Goal: Task Accomplishment & Management: Use online tool/utility

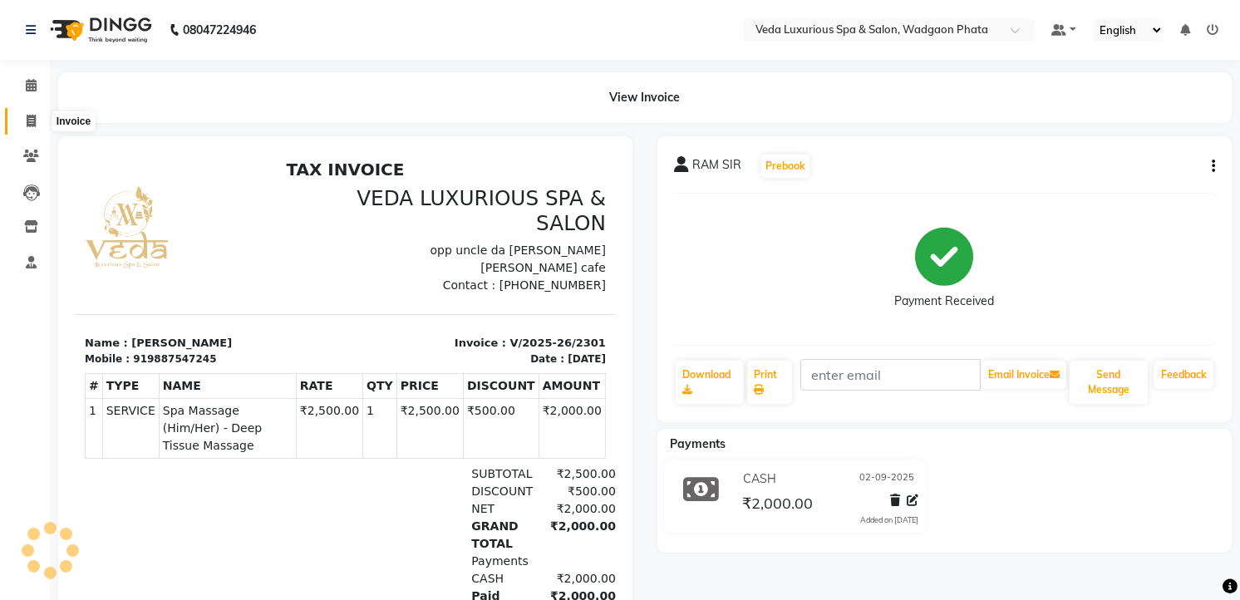
drag, startPoint x: 0, startPoint y: 0, endPoint x: 26, endPoint y: 121, distance: 123.3
click at [27, 121] on icon at bounding box center [31, 121] width 9 height 12
select select "service"
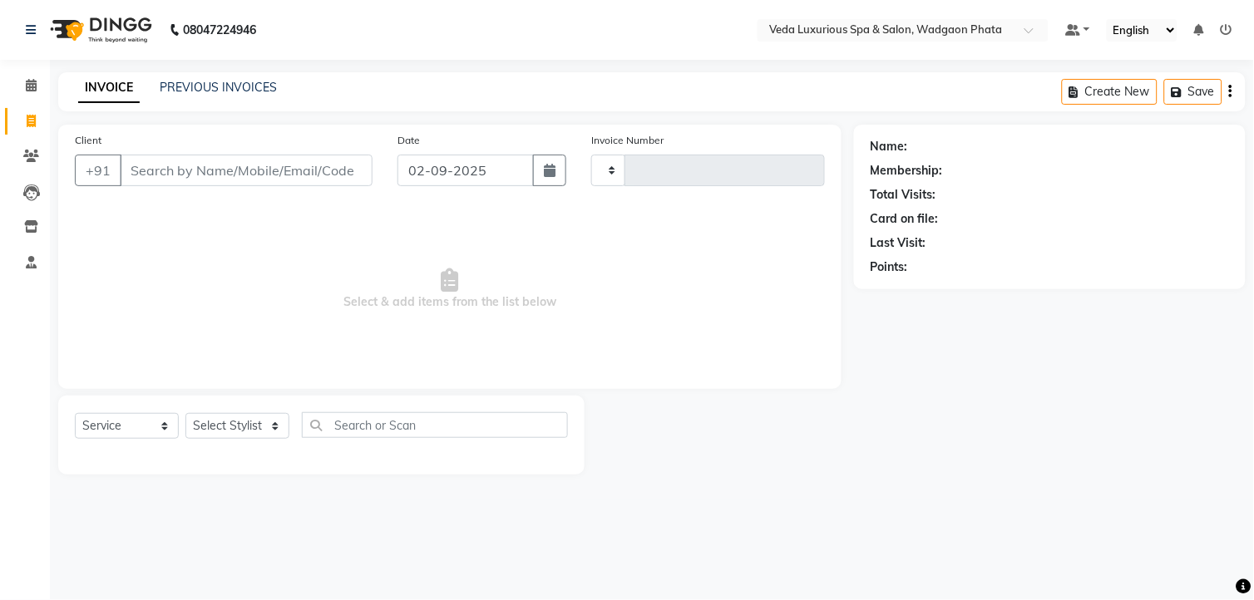
type input "2302"
select select "4666"
click at [152, 172] on input "Client" at bounding box center [246, 171] width 253 height 32
type input "d"
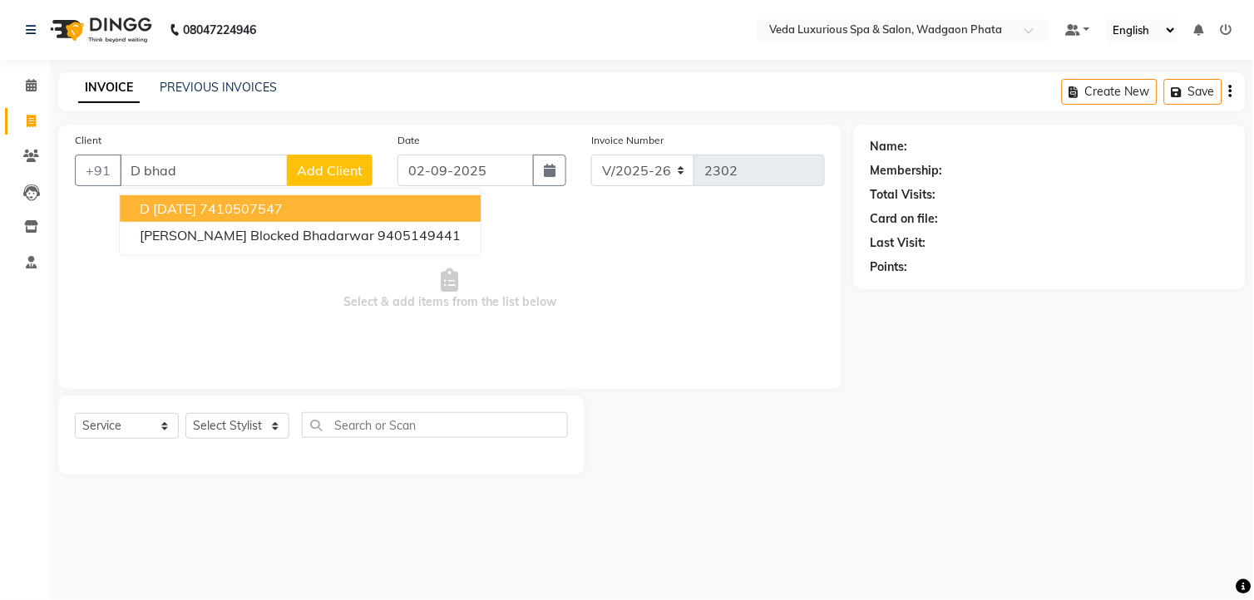
click at [171, 201] on span "d [DATE]" at bounding box center [168, 208] width 57 height 17
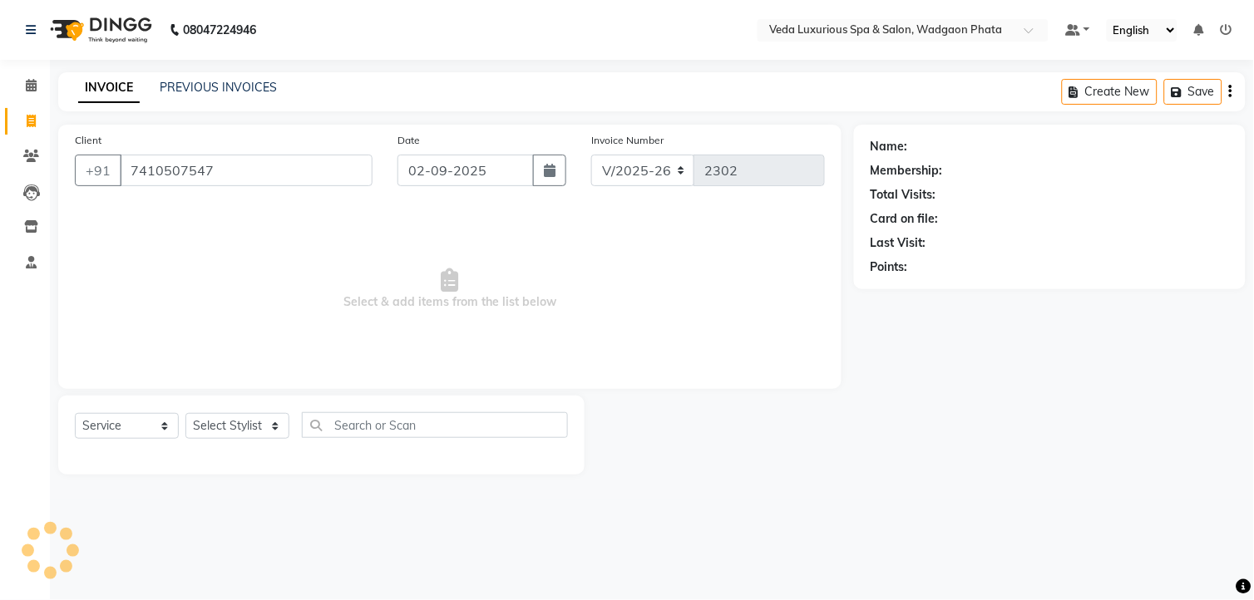
type input "7410507547"
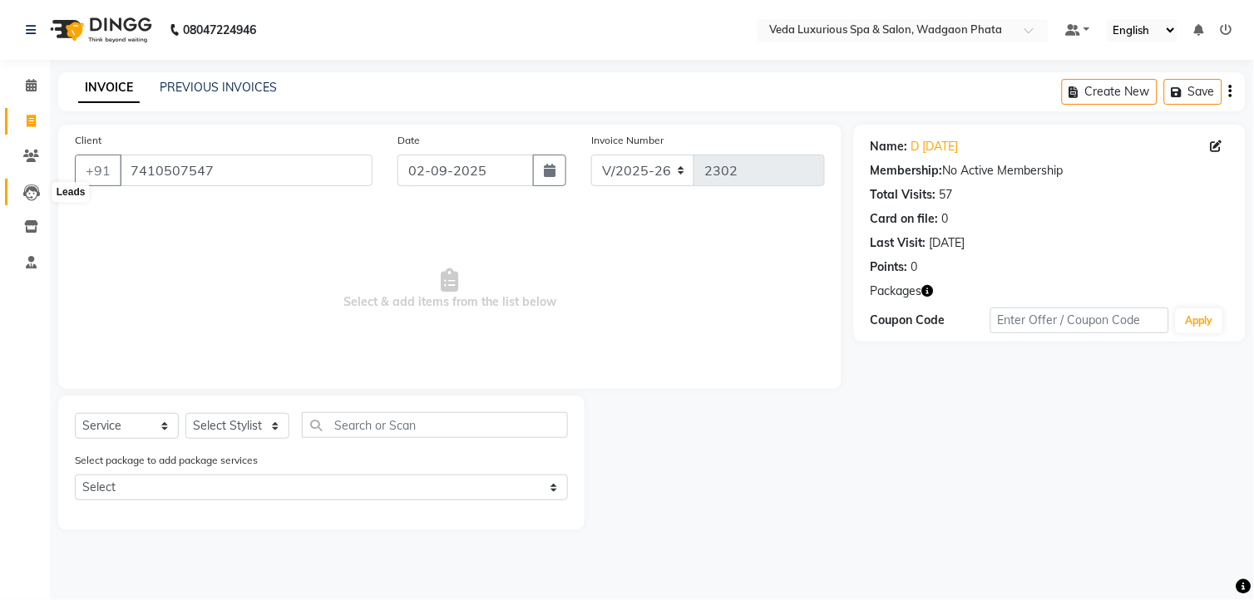
click at [30, 186] on icon at bounding box center [31, 193] width 17 height 17
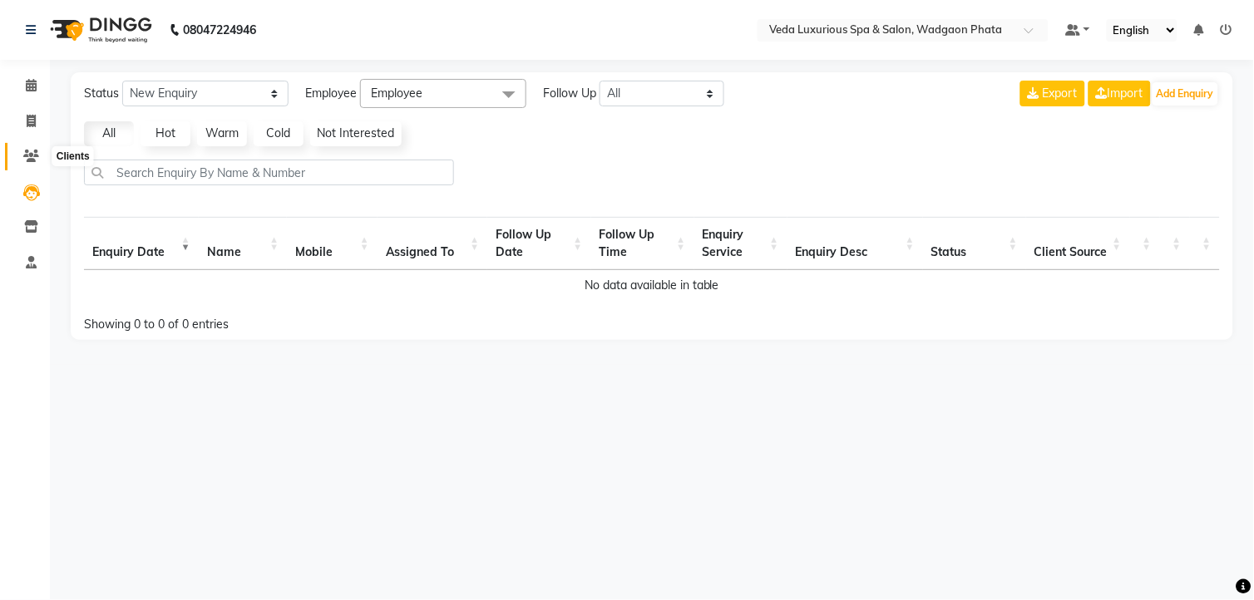
click at [23, 150] on icon at bounding box center [31, 156] width 16 height 12
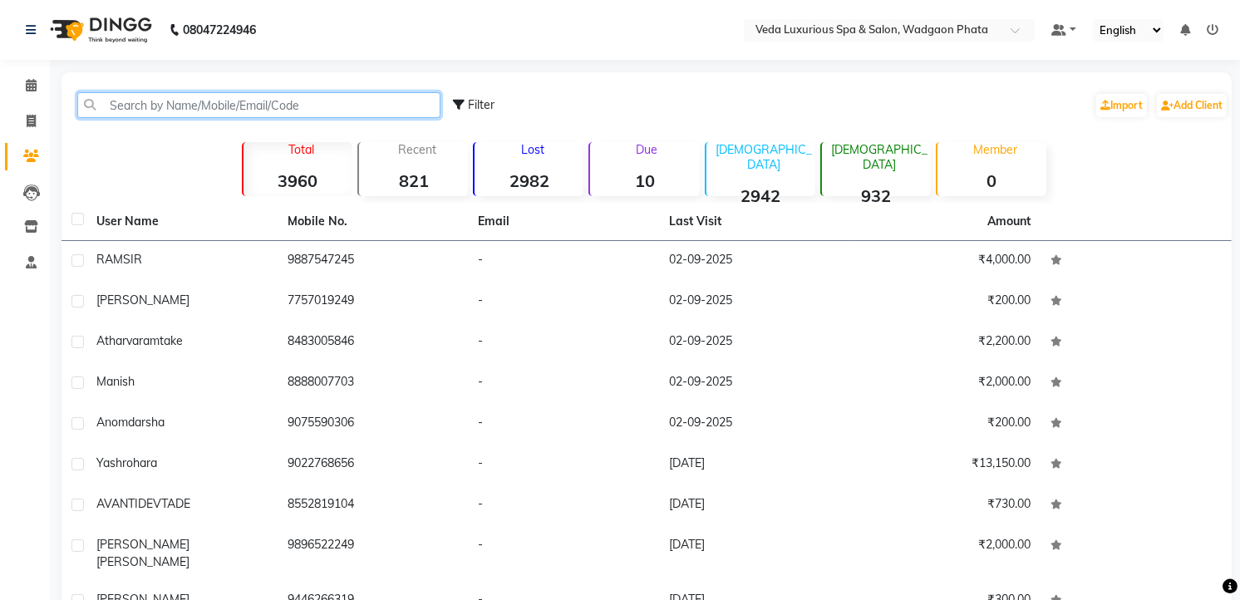
click at [203, 106] on input "text" at bounding box center [258, 105] width 363 height 26
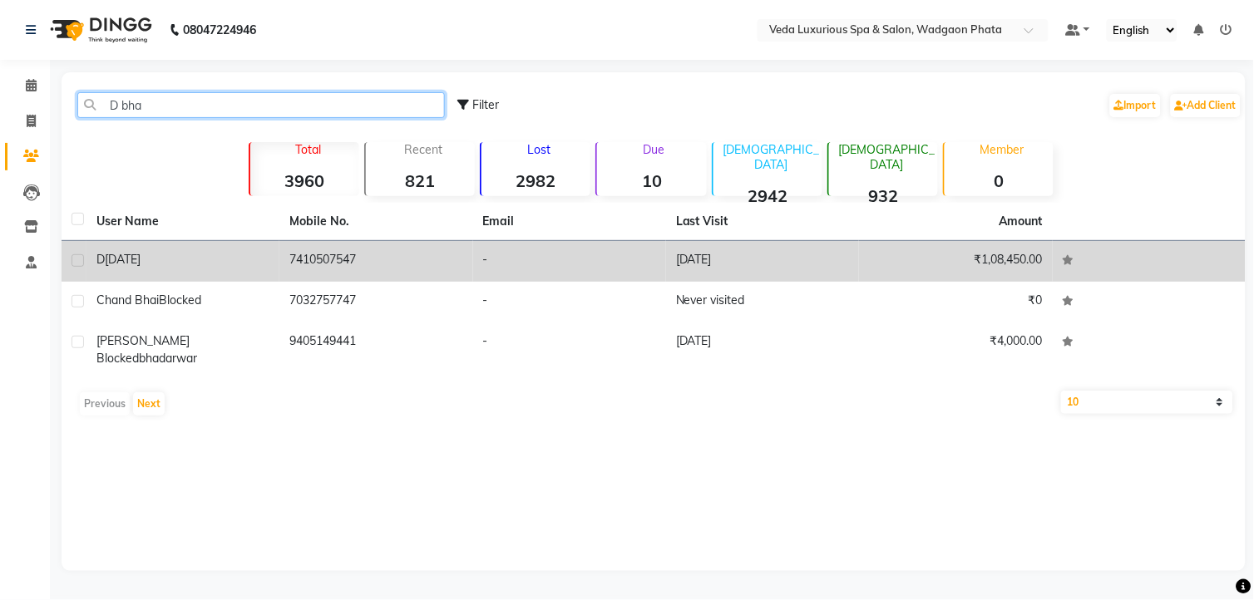
type input "D bha"
click at [77, 254] on label at bounding box center [78, 260] width 12 height 12
click at [77, 256] on input "checkbox" at bounding box center [77, 261] width 11 height 11
checkbox input "true"
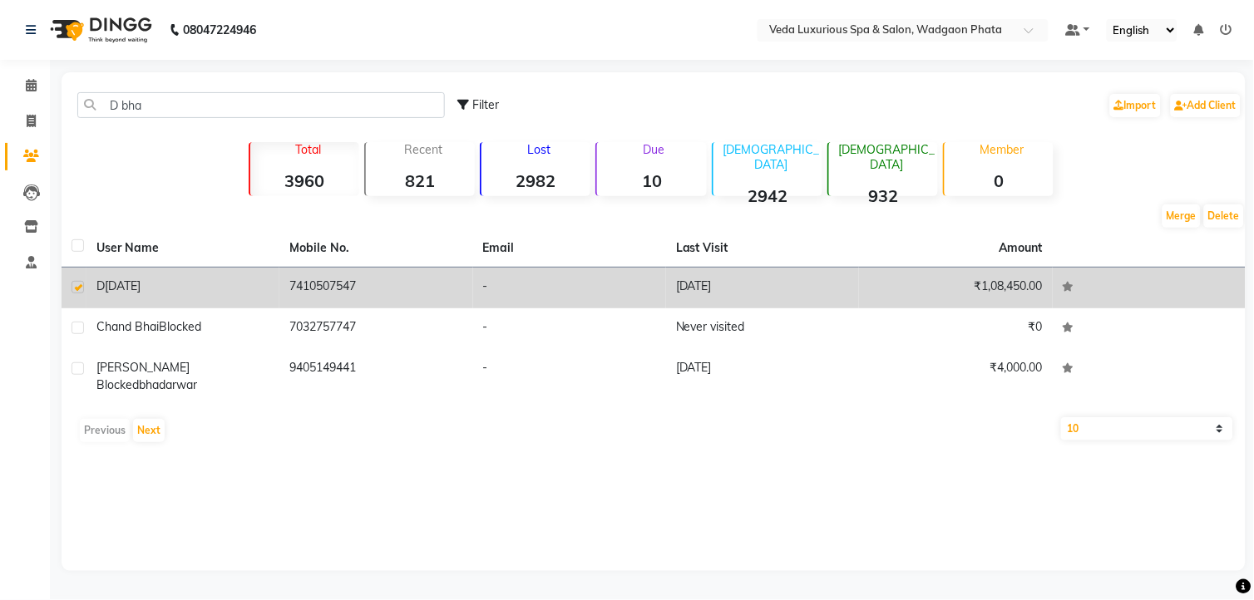
click at [740, 293] on td "[DATE]" at bounding box center [762, 288] width 193 height 41
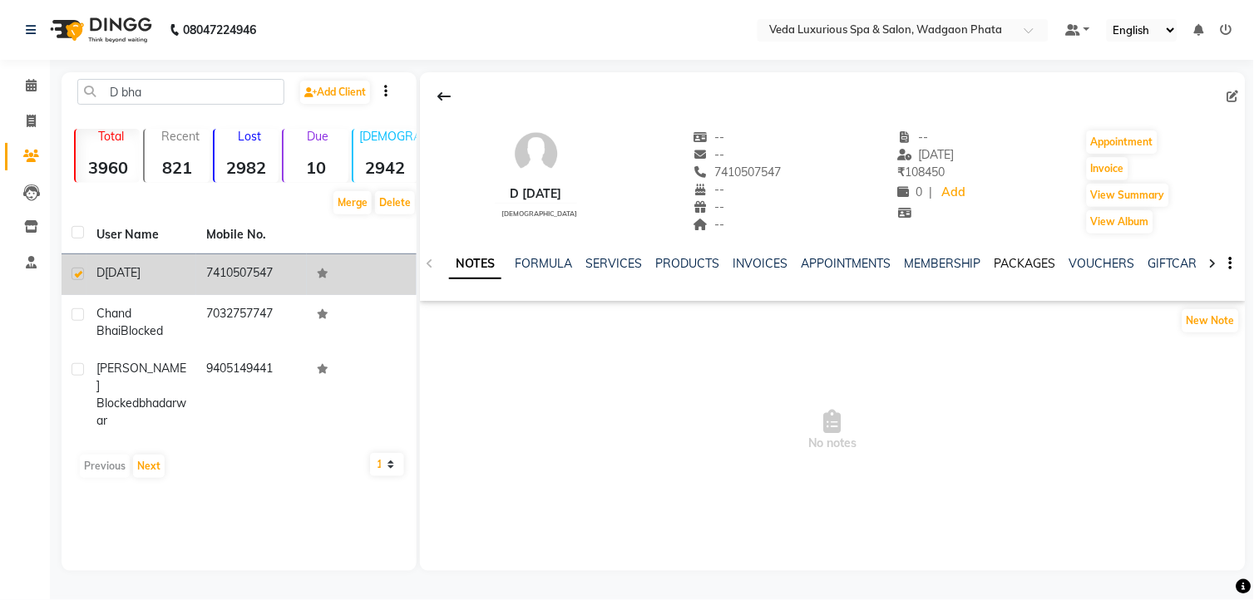
click at [1011, 269] on link "PACKAGES" at bounding box center [1025, 263] width 62 height 15
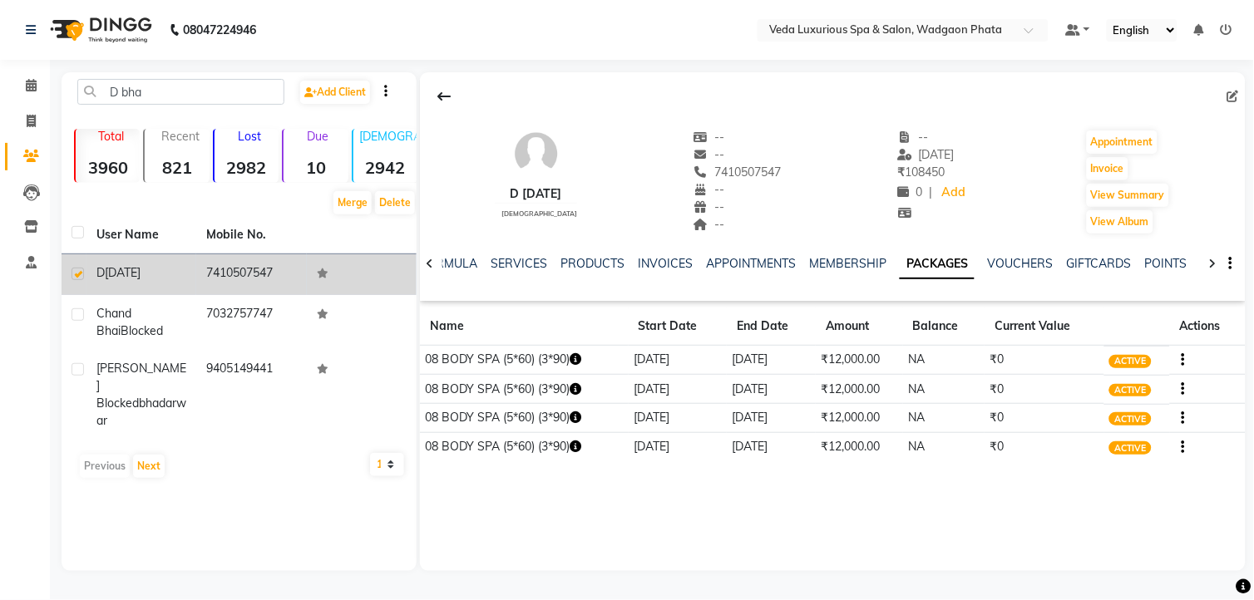
click at [1120, 358] on span "ACTIVE" at bounding box center [1130, 361] width 42 height 13
click at [660, 258] on link "INVOICES" at bounding box center [665, 263] width 55 height 15
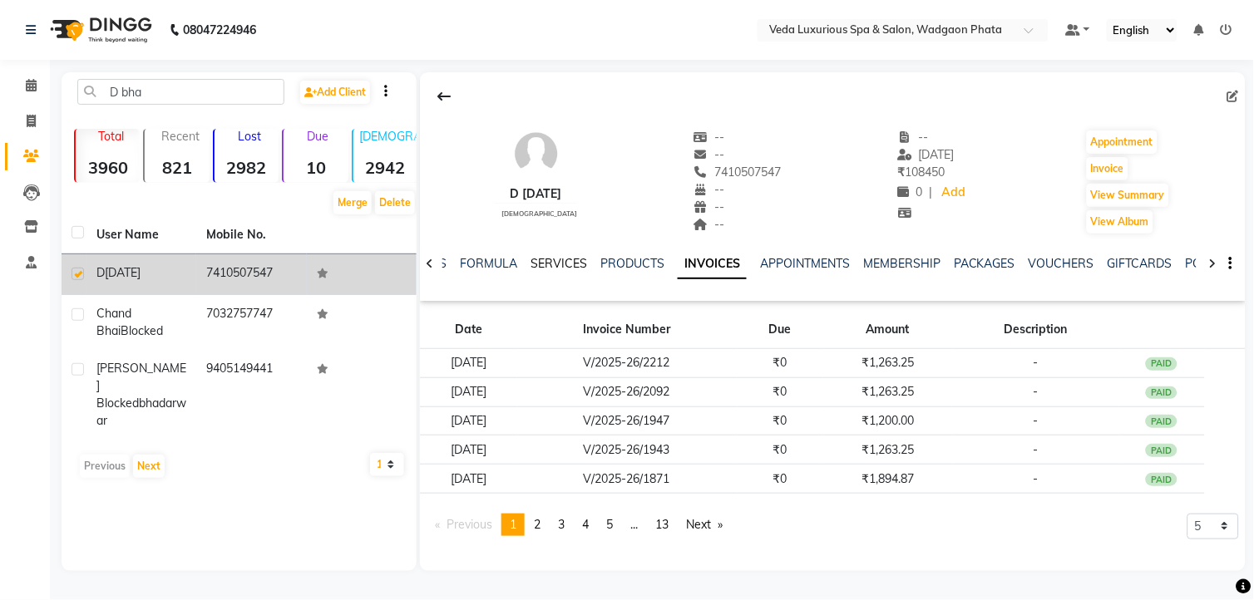
click at [549, 263] on link "SERVICES" at bounding box center [558, 263] width 57 height 15
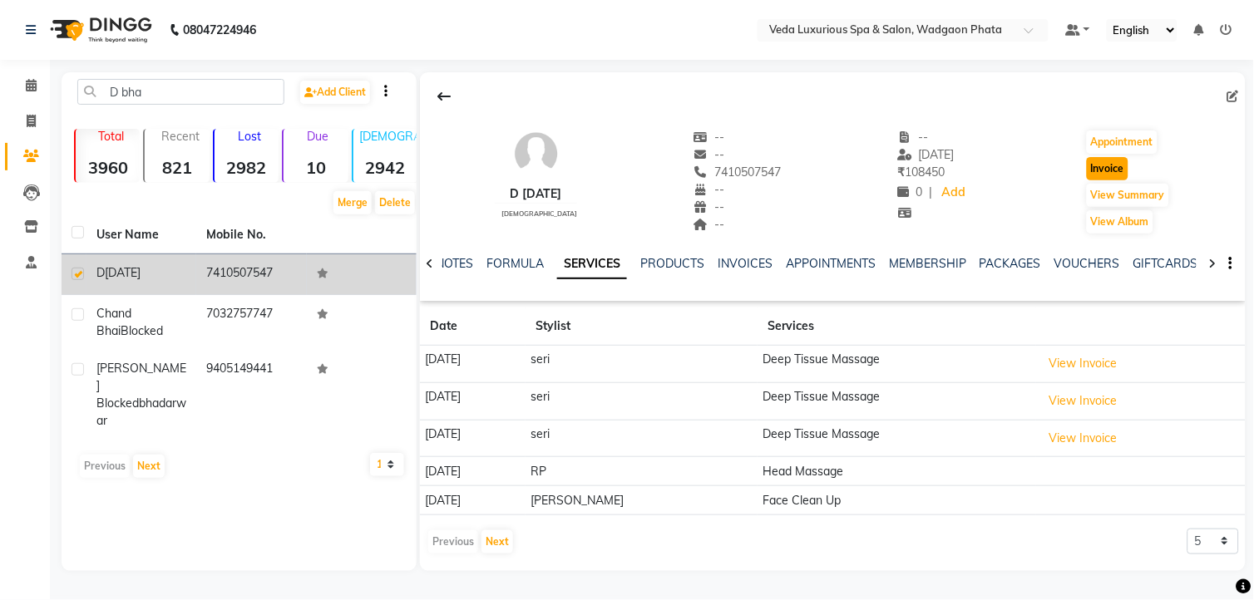
click at [1124, 170] on button "Invoice" at bounding box center [1108, 168] width 42 height 23
select select "service"
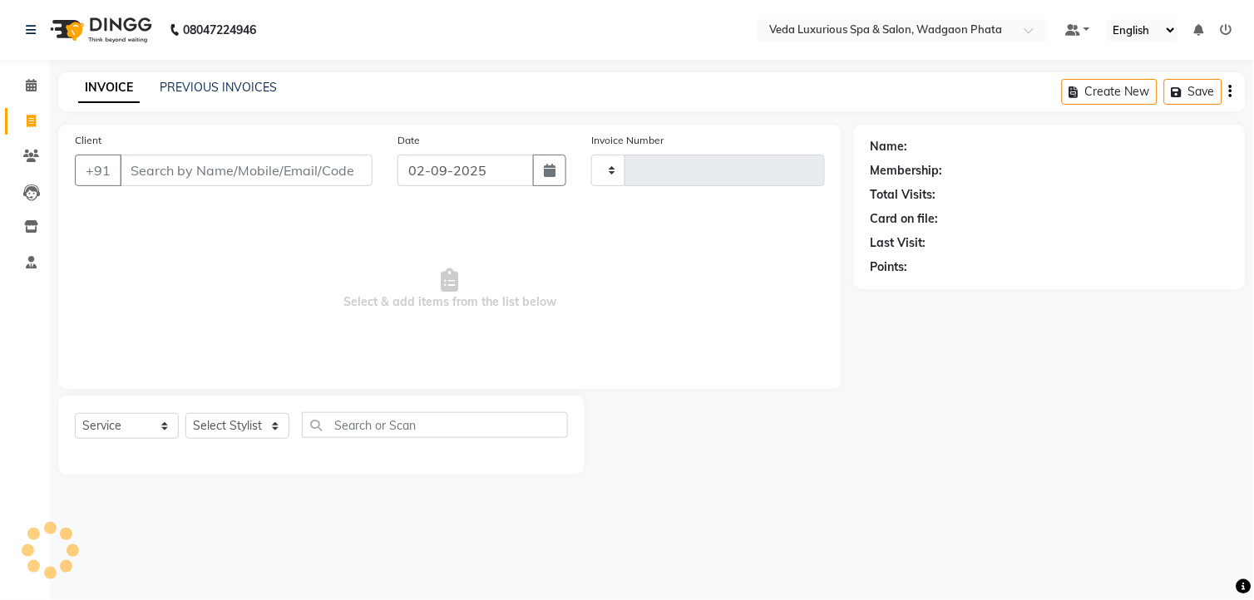
type input "2302"
select select "4666"
type input "7410507547"
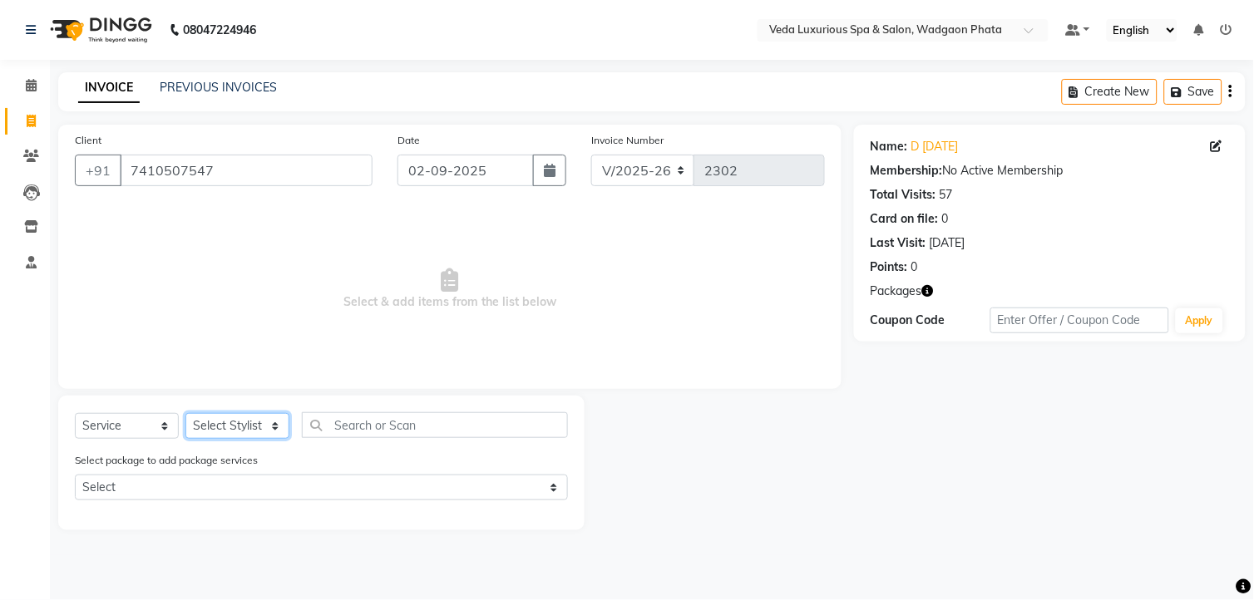
click at [275, 427] on select "Select Stylist [PERSON_NAME] GOLU [PERSON_NAME] [PERSON_NAME] [PERSON_NAME] [PE…" at bounding box center [237, 426] width 104 height 26
select select "70836"
click at [185, 414] on select "Select Stylist [PERSON_NAME] GOLU [PERSON_NAME] [PERSON_NAME] [PERSON_NAME] [PE…" at bounding box center [237, 426] width 104 height 26
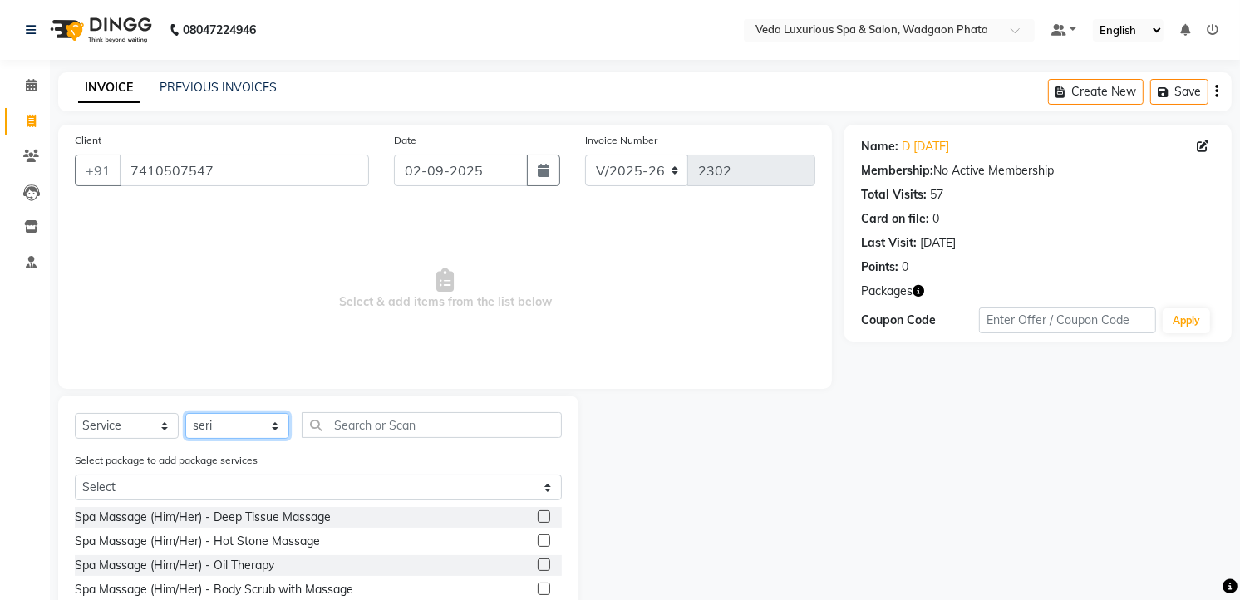
scroll to position [92, 0]
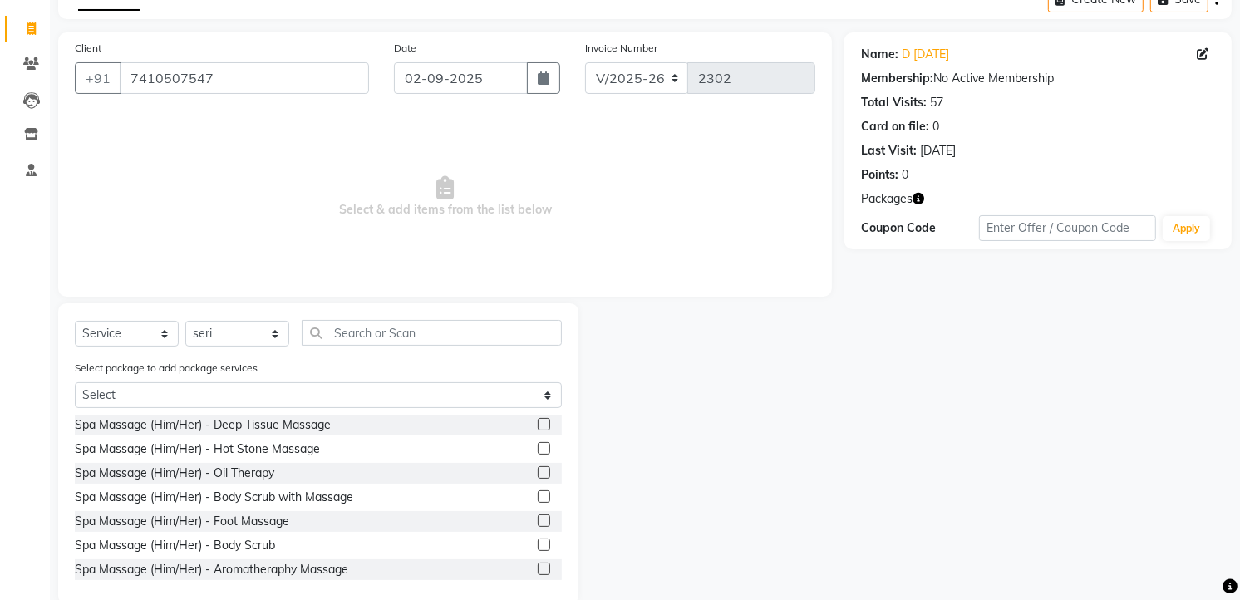
click at [538, 491] on label at bounding box center [544, 497] width 12 height 12
click at [538, 492] on input "checkbox" at bounding box center [543, 497] width 11 height 11
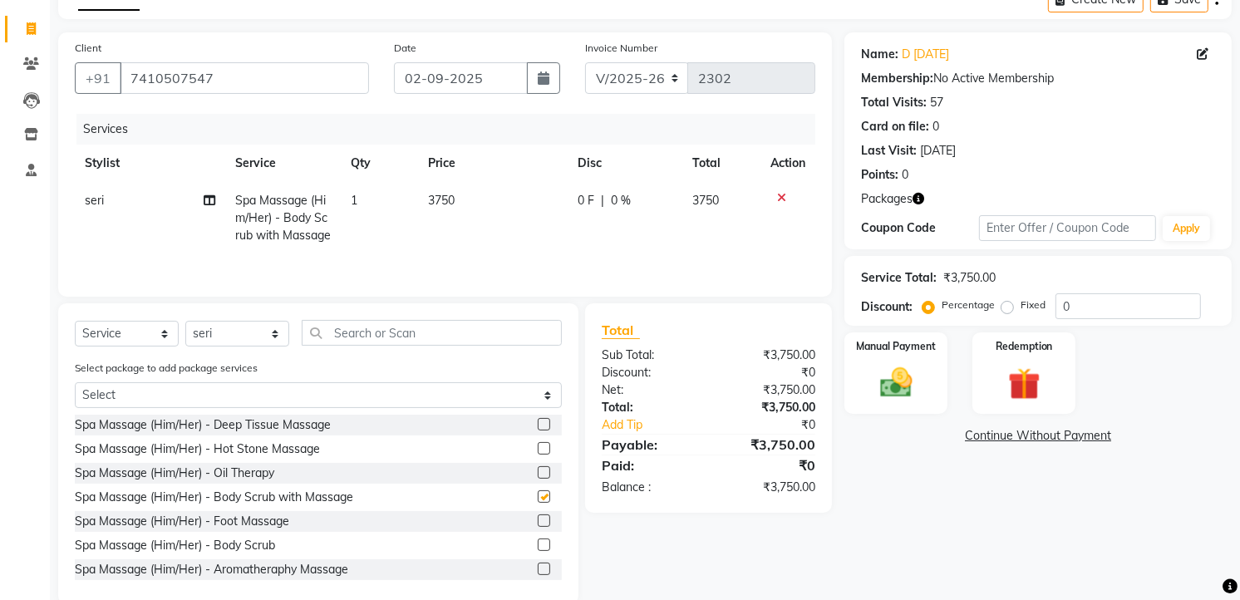
checkbox input "false"
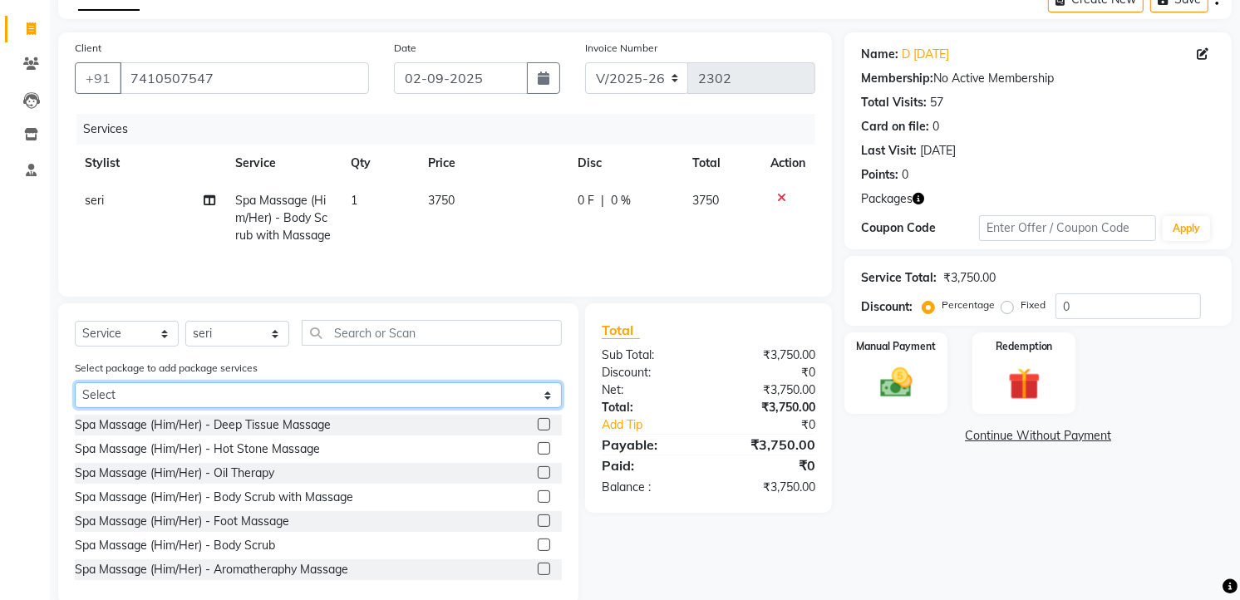
click at [466, 408] on select "Select 08 BODY SPA (5*60) (3*90) 08 BODY SPA (5*60) (3*90) 08 BODY SPA (5*60) (…" at bounding box center [318, 395] width 487 height 26
select select "1: Object"
click at [75, 408] on select "Select 08 BODY SPA (5*60) (3*90) 08 BODY SPA (5*60) (3*90) 08 BODY SPA (5*60) (…" at bounding box center [318, 395] width 487 height 26
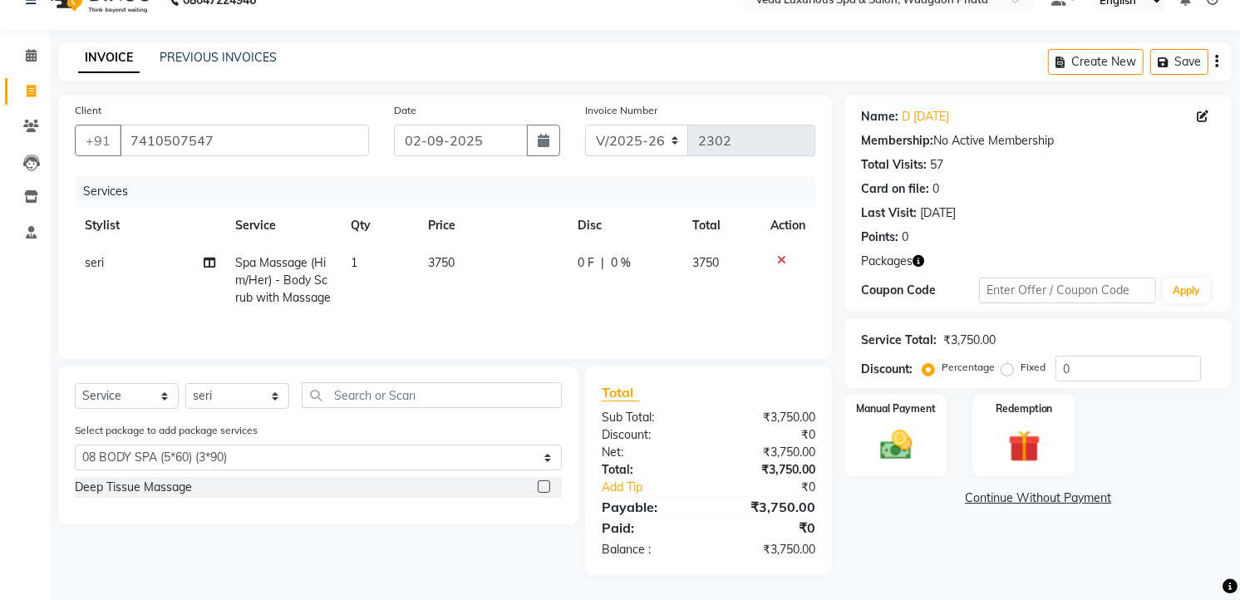
click at [784, 254] on icon at bounding box center [781, 260] width 9 height 12
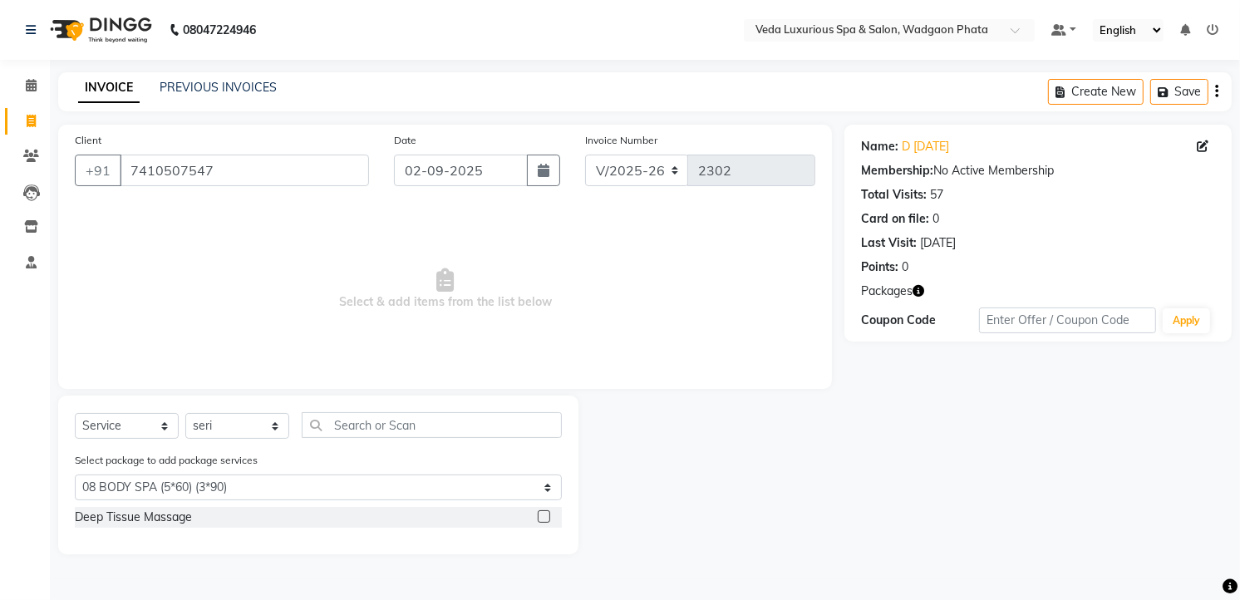
scroll to position [0, 0]
click at [551, 516] on label at bounding box center [550, 516] width 12 height 12
click at [551, 516] on input "checkbox" at bounding box center [549, 517] width 11 height 11
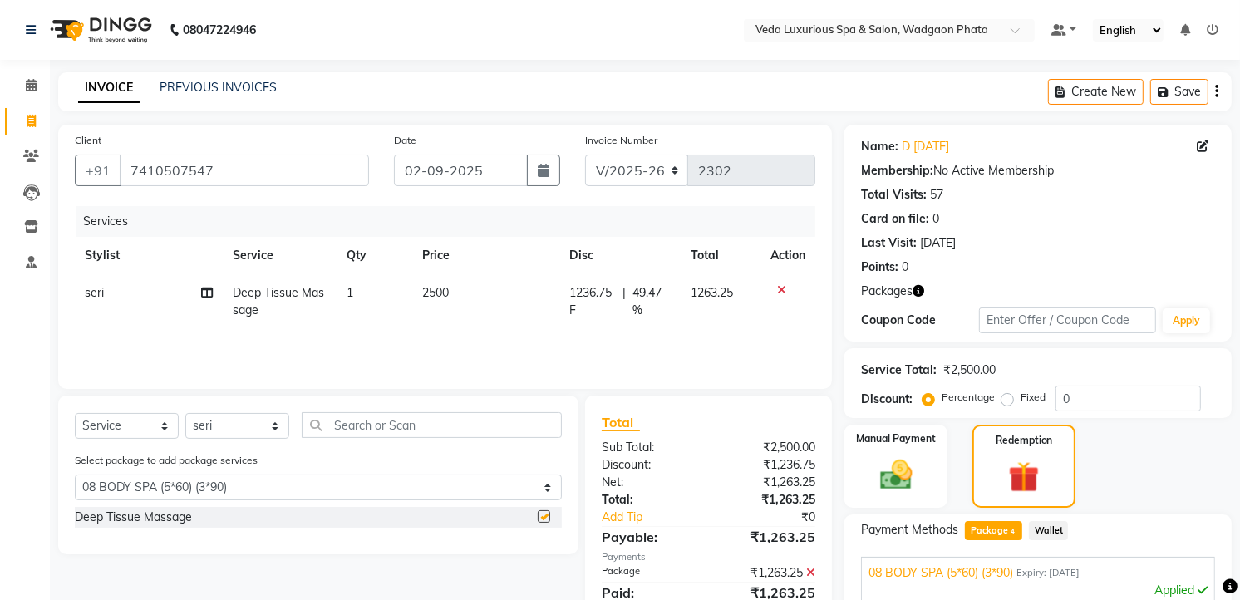
checkbox input "false"
click at [782, 289] on icon at bounding box center [781, 290] width 9 height 12
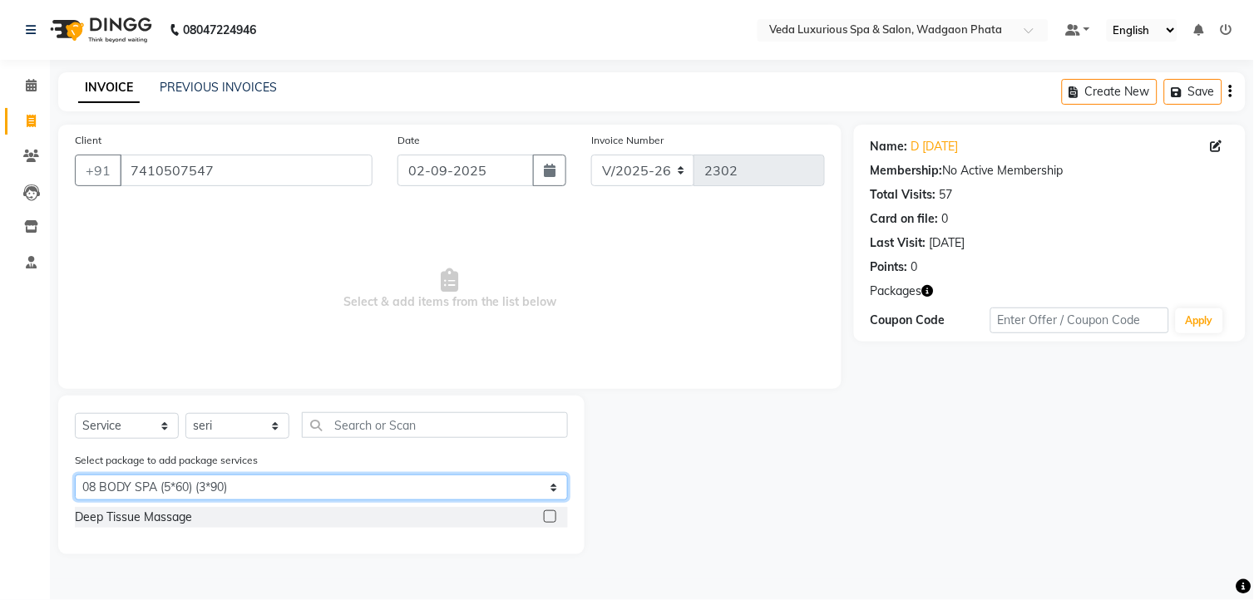
click at [549, 487] on select "Select 08 BODY SPA (5*60) (3*90) 08 BODY SPA (5*60) (3*90) 08 BODY SPA (5*60) (…" at bounding box center [321, 488] width 493 height 26
click at [75, 475] on select "Select 08 BODY SPA (5*60) (3*90) 08 BODY SPA (5*60) (3*90) 08 BODY SPA (5*60) (…" at bounding box center [321, 488] width 493 height 26
click at [495, 491] on select "Select 08 BODY SPA (5*60) (3*90) 08 BODY SPA (5*60) (3*90) 08 BODY SPA (5*60) (…" at bounding box center [321, 488] width 493 height 26
click at [75, 475] on select "Select 08 BODY SPA (5*60) (3*90) 08 BODY SPA (5*60) (3*90) 08 BODY SPA (5*60) (…" at bounding box center [321, 488] width 493 height 26
click at [483, 478] on select "Select 08 BODY SPA (5*60) (3*90) 08 BODY SPA (5*60) (3*90) 08 BODY SPA (5*60) (…" at bounding box center [321, 488] width 493 height 26
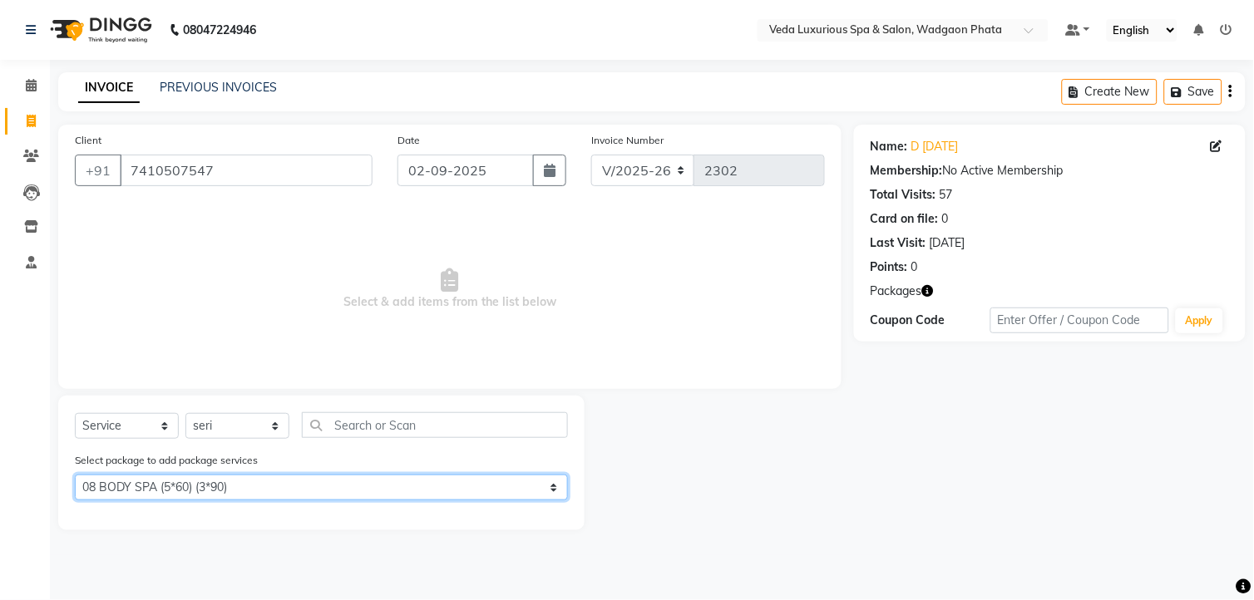
click at [75, 475] on select "Select 08 BODY SPA (5*60) (3*90) 08 BODY SPA (5*60) (3*90) 08 BODY SPA (5*60) (…" at bounding box center [321, 488] width 493 height 26
click at [476, 479] on select "Select 08 BODY SPA (5*60) (3*90) 08 BODY SPA (5*60) (3*90) 08 BODY SPA (5*60) (…" at bounding box center [321, 488] width 493 height 26
select select "1: Object"
click at [75, 475] on select "Select 08 BODY SPA (5*60) (3*90) 08 BODY SPA (5*60) (3*90) 08 BODY SPA (5*60) (…" at bounding box center [321, 488] width 493 height 26
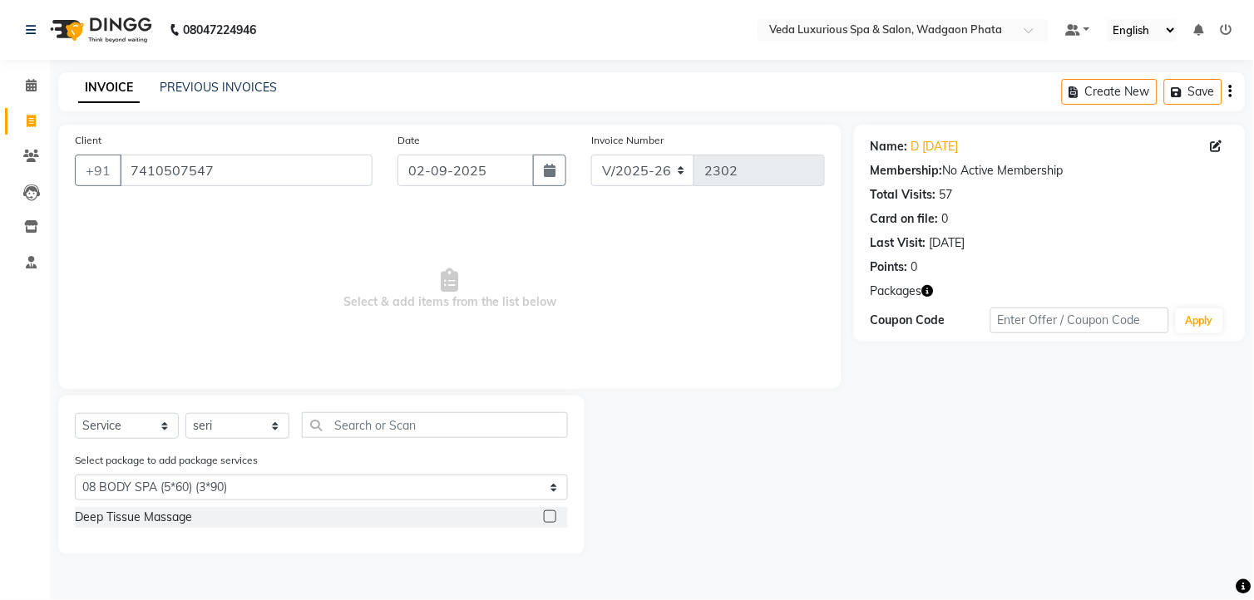
click at [930, 292] on icon "button" at bounding box center [928, 291] width 12 height 12
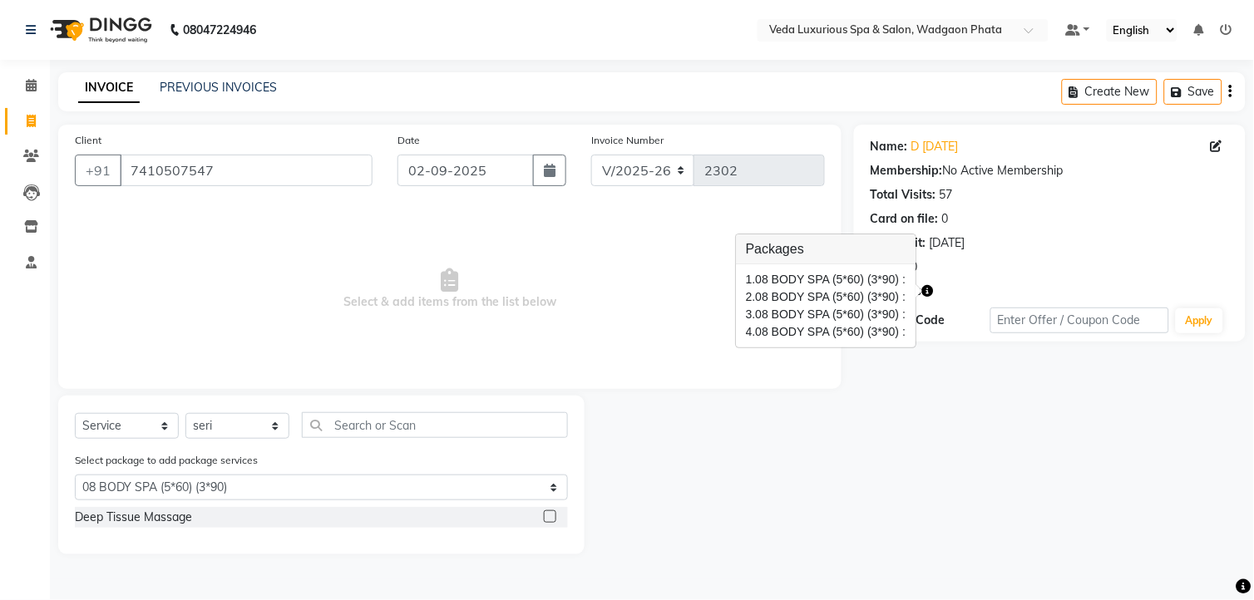
click at [930, 289] on icon "button" at bounding box center [928, 291] width 12 height 12
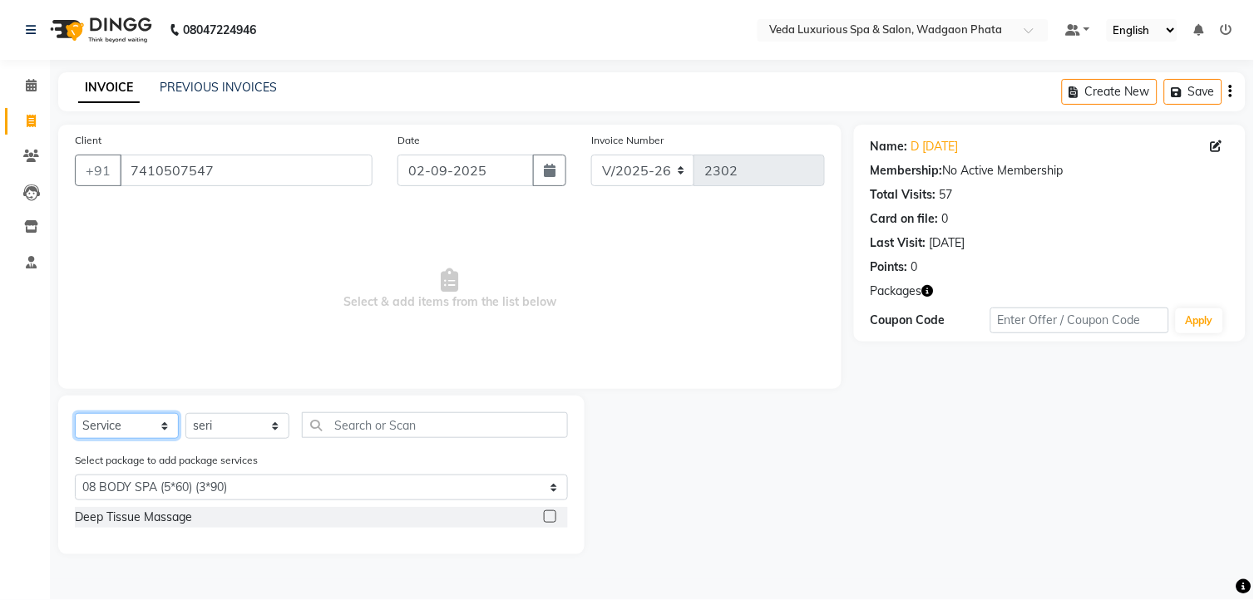
click at [152, 422] on select "Select Service Product Membership Package Voucher Prepaid Gift Card" at bounding box center [127, 426] width 104 height 26
select select "package"
click at [75, 414] on select "Select Service Product Membership Package Voucher Prepaid Gift Card" at bounding box center [127, 426] width 104 height 26
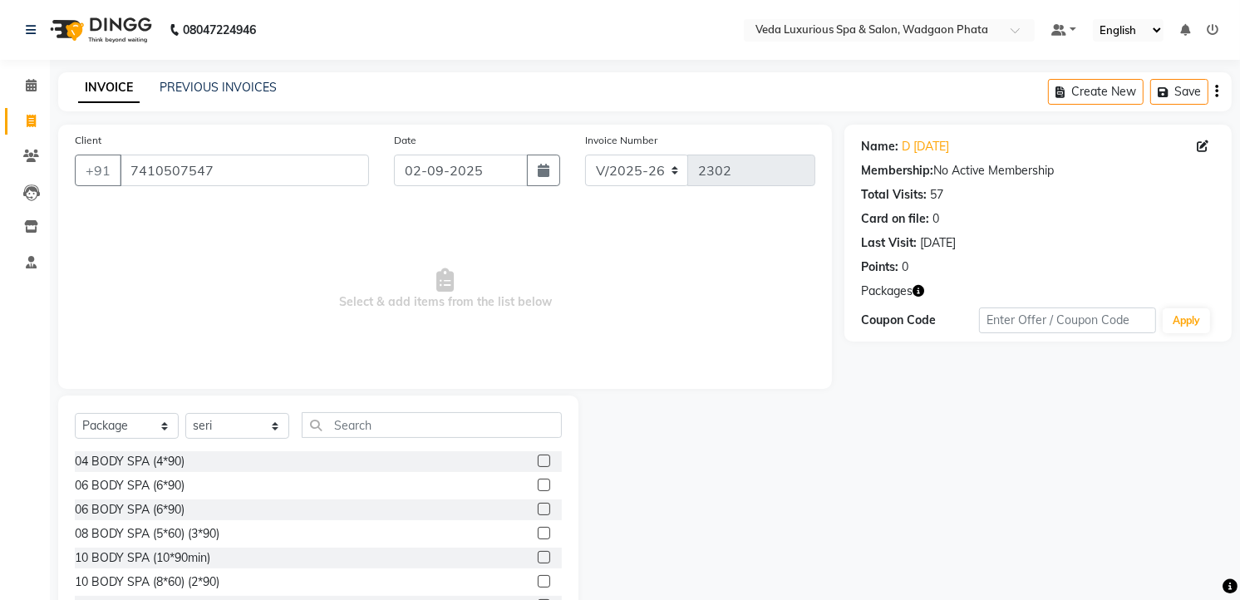
click at [920, 286] on icon "button" at bounding box center [919, 291] width 12 height 12
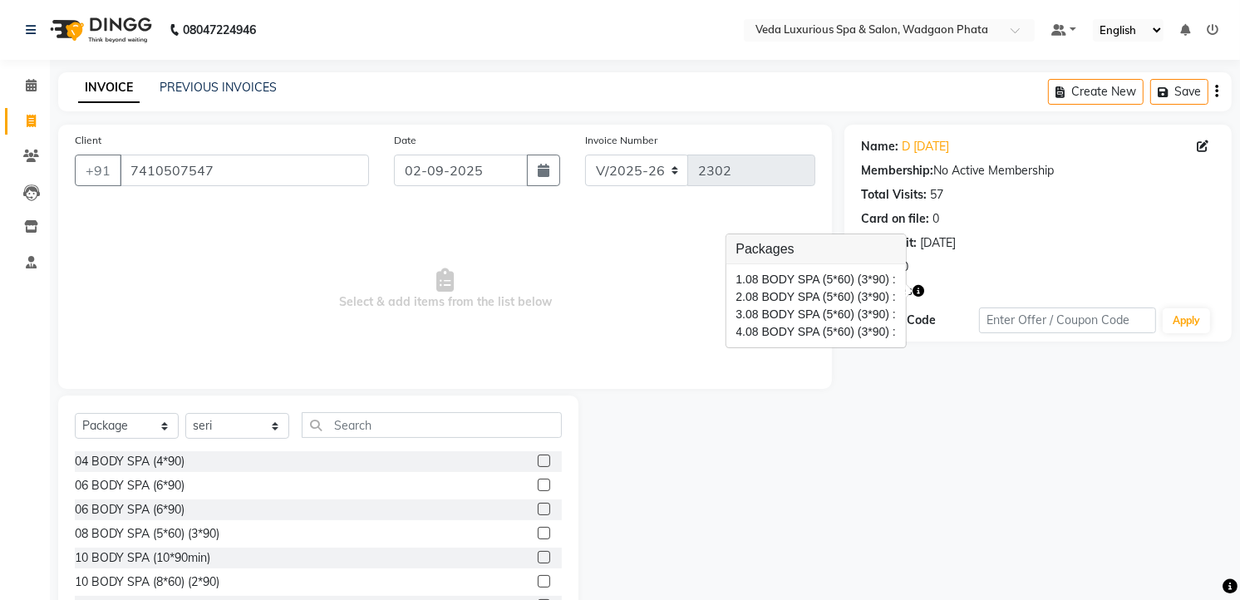
click at [921, 289] on icon "button" at bounding box center [919, 291] width 12 height 12
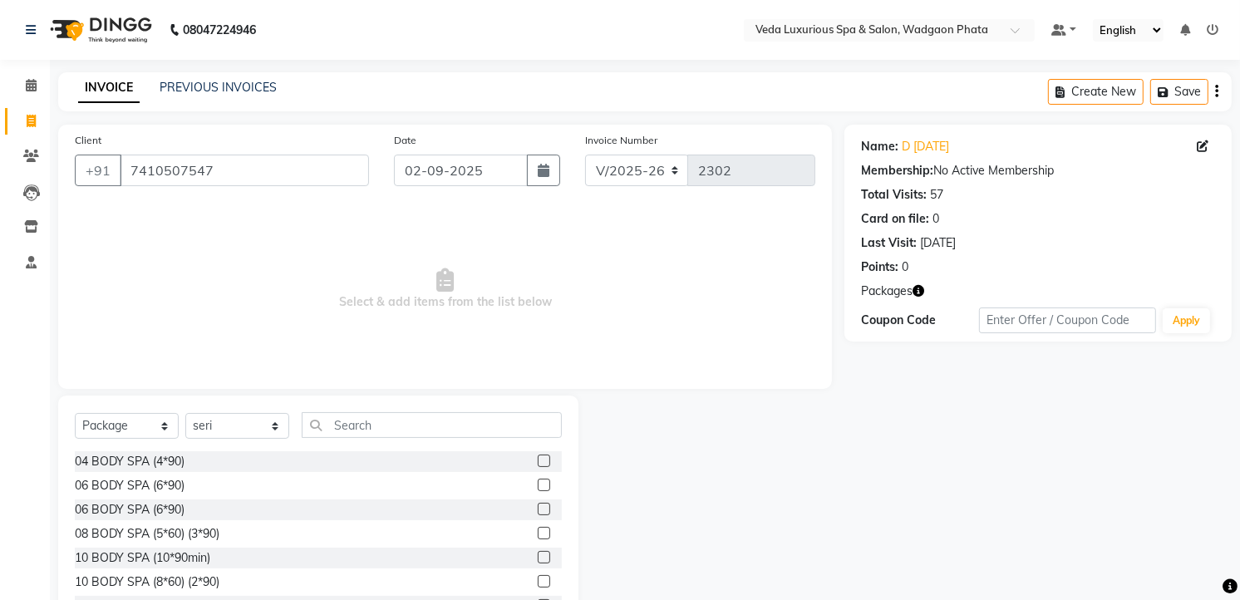
click at [538, 533] on div at bounding box center [550, 534] width 24 height 21
click at [538, 534] on label at bounding box center [544, 533] width 12 height 12
click at [538, 534] on input "checkbox" at bounding box center [543, 534] width 11 height 11
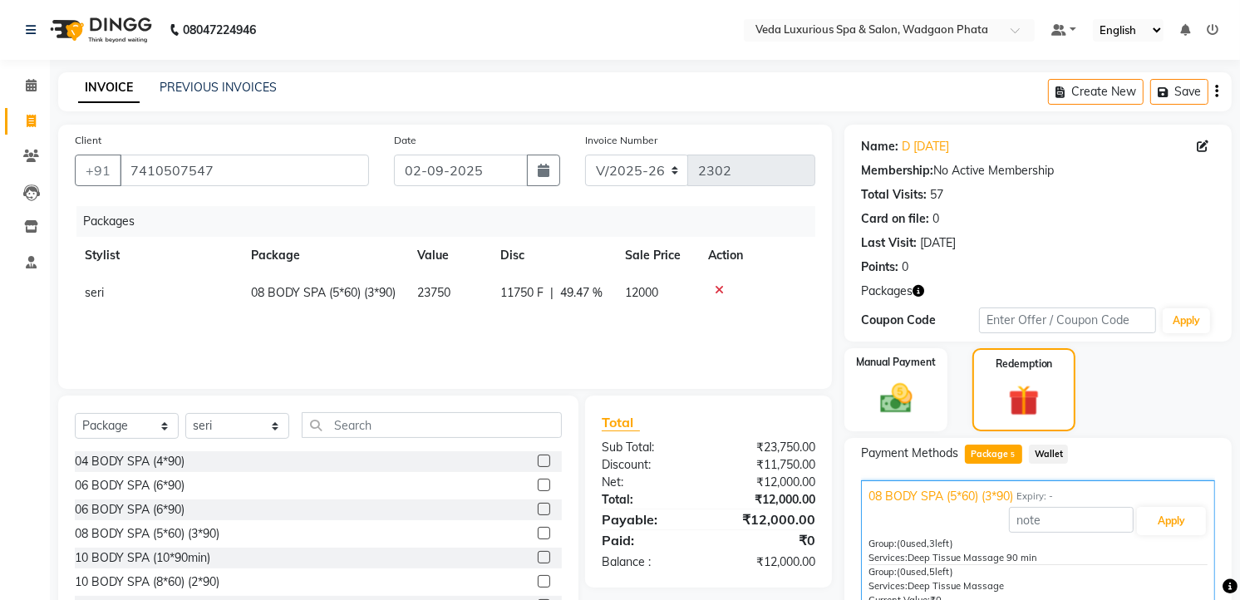
scroll to position [92, 0]
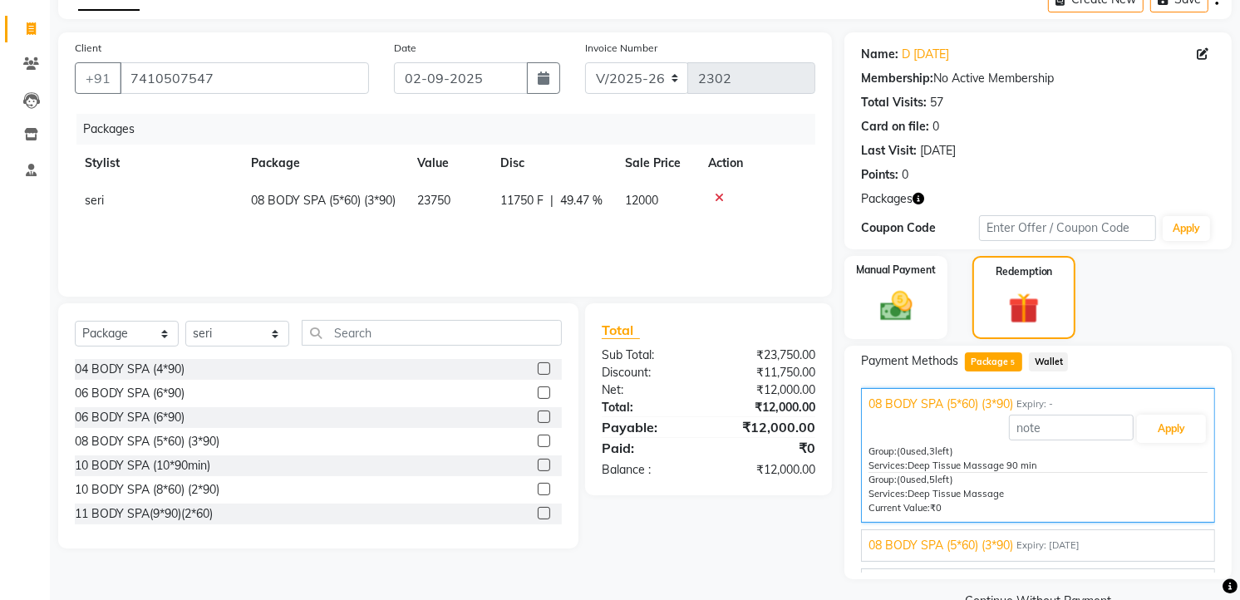
click at [538, 439] on label at bounding box center [544, 441] width 12 height 12
click at [538, 439] on input "checkbox" at bounding box center [543, 441] width 11 height 11
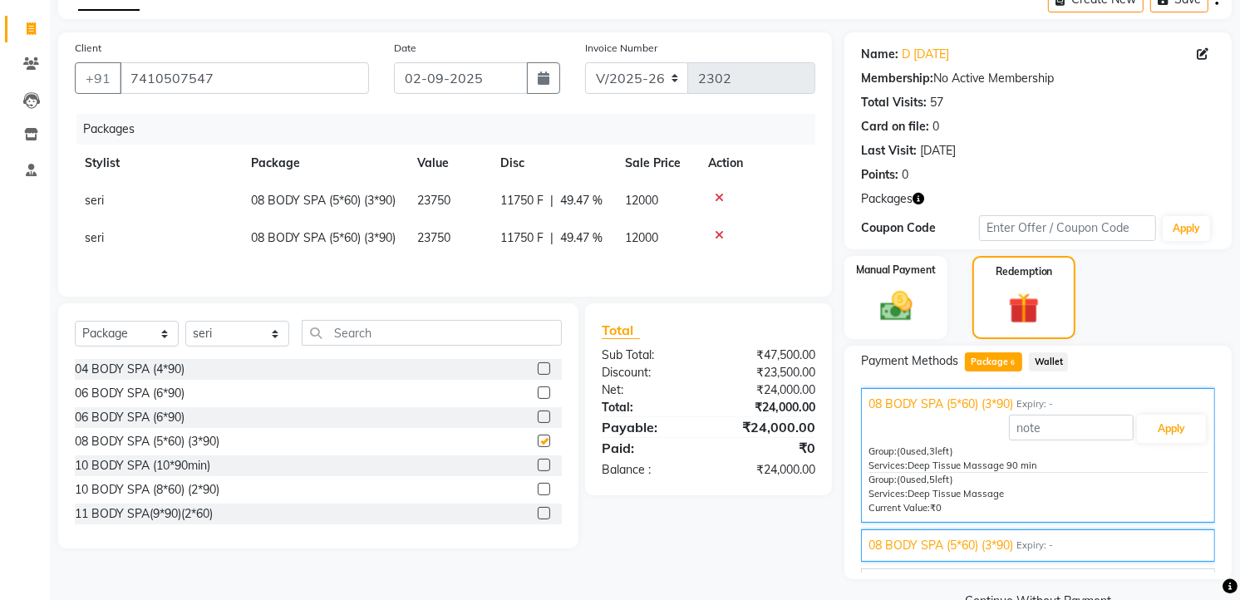
checkbox input "false"
click at [156, 347] on select "Select Service Product Membership Package Voucher Prepaid Gift Card" at bounding box center [127, 334] width 104 height 26
drag, startPoint x: 718, startPoint y: 246, endPoint x: 726, endPoint y: 224, distance: 23.2
click at [718, 241] on icon at bounding box center [719, 235] width 9 height 12
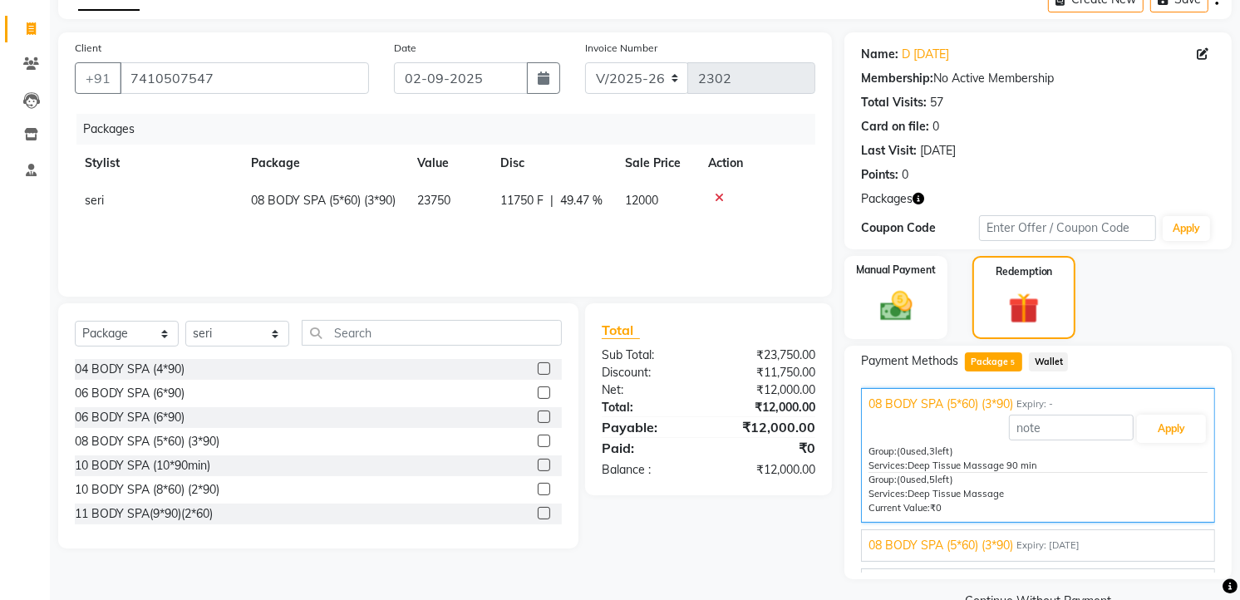
click at [718, 193] on icon at bounding box center [719, 198] width 9 height 12
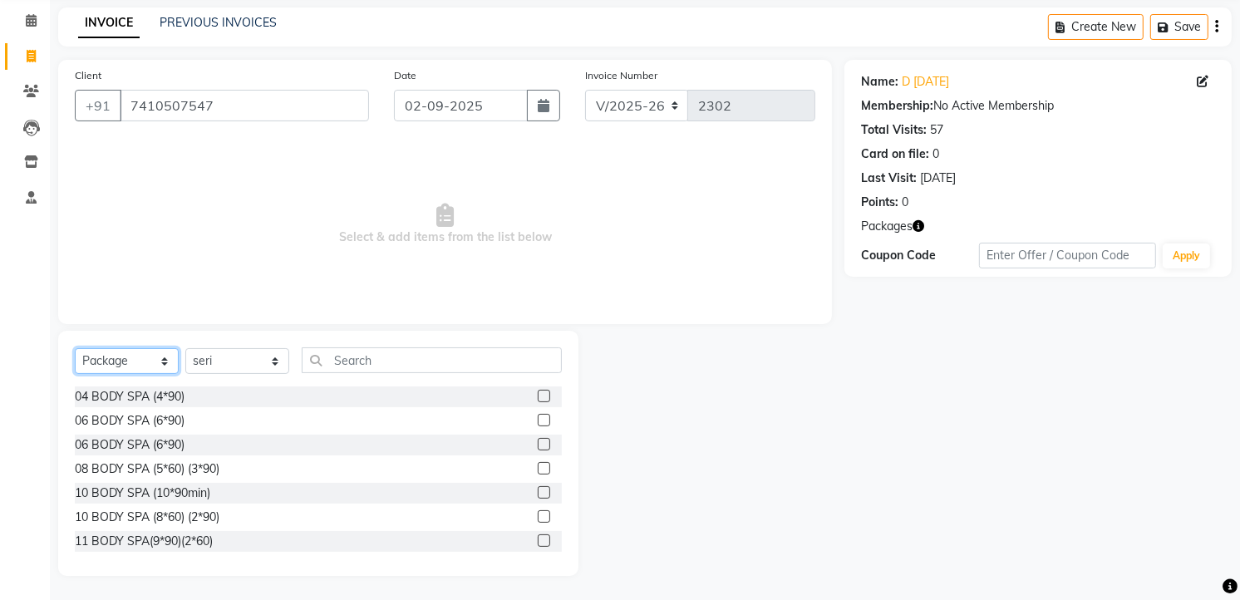
click at [170, 356] on select "Select Service Product Membership Package Voucher Prepaid Gift Card" at bounding box center [127, 361] width 104 height 26
select select "service"
click at [75, 348] on select "Select Service Product Membership Package Voucher Prepaid Gift Card" at bounding box center [127, 361] width 104 height 26
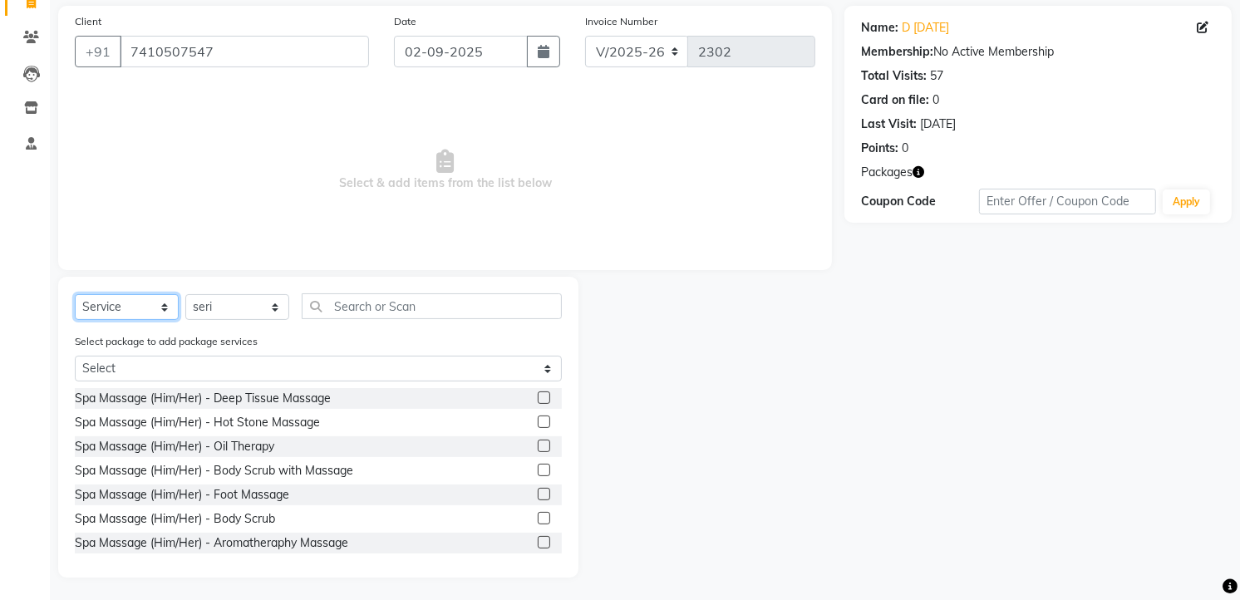
scroll to position [121, 0]
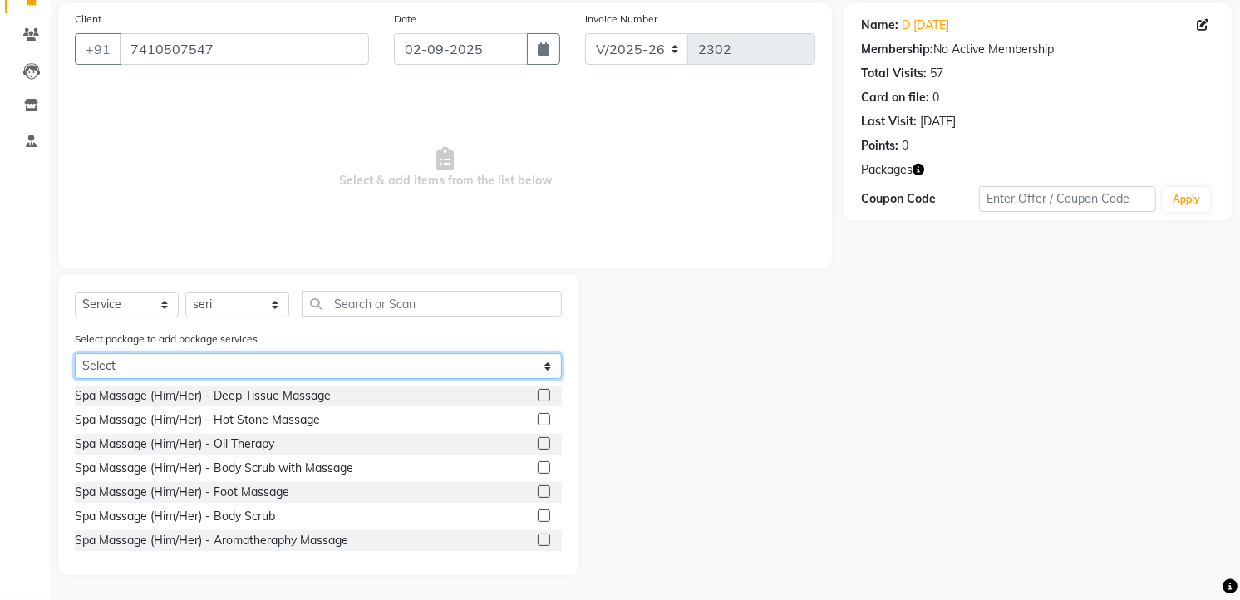
click at [492, 363] on select "Select 08 BODY SPA (5*60) (3*90) 08 BODY SPA (5*60) (3*90) 08 BODY SPA (5*60) (…" at bounding box center [318, 366] width 487 height 26
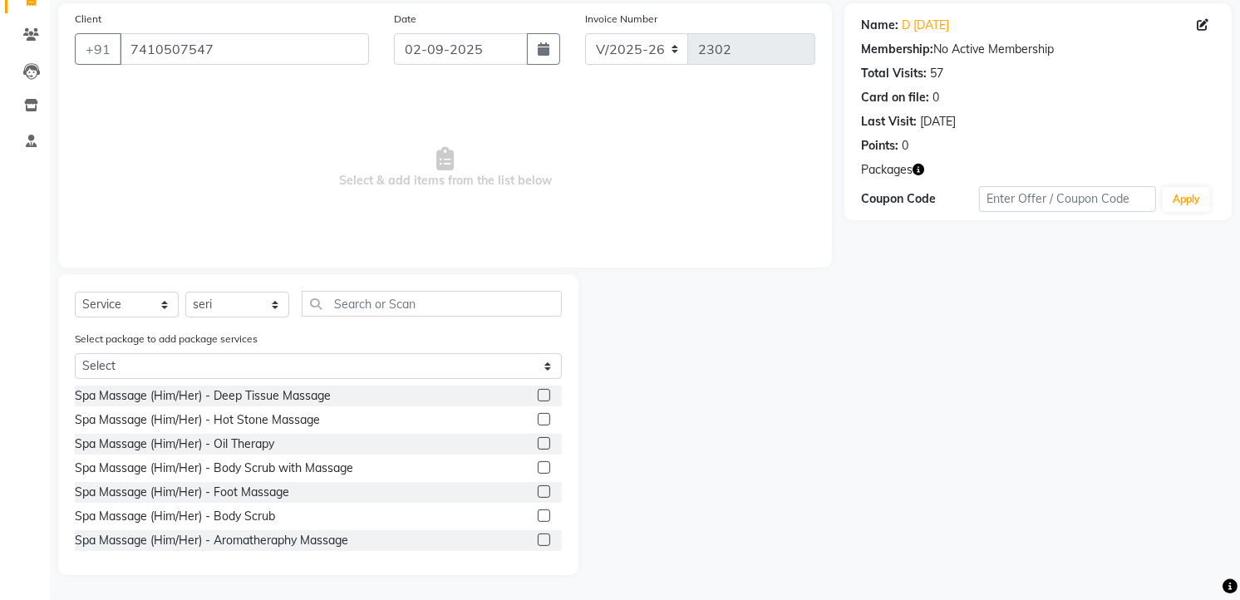
click at [917, 166] on icon "button" at bounding box center [919, 170] width 12 height 12
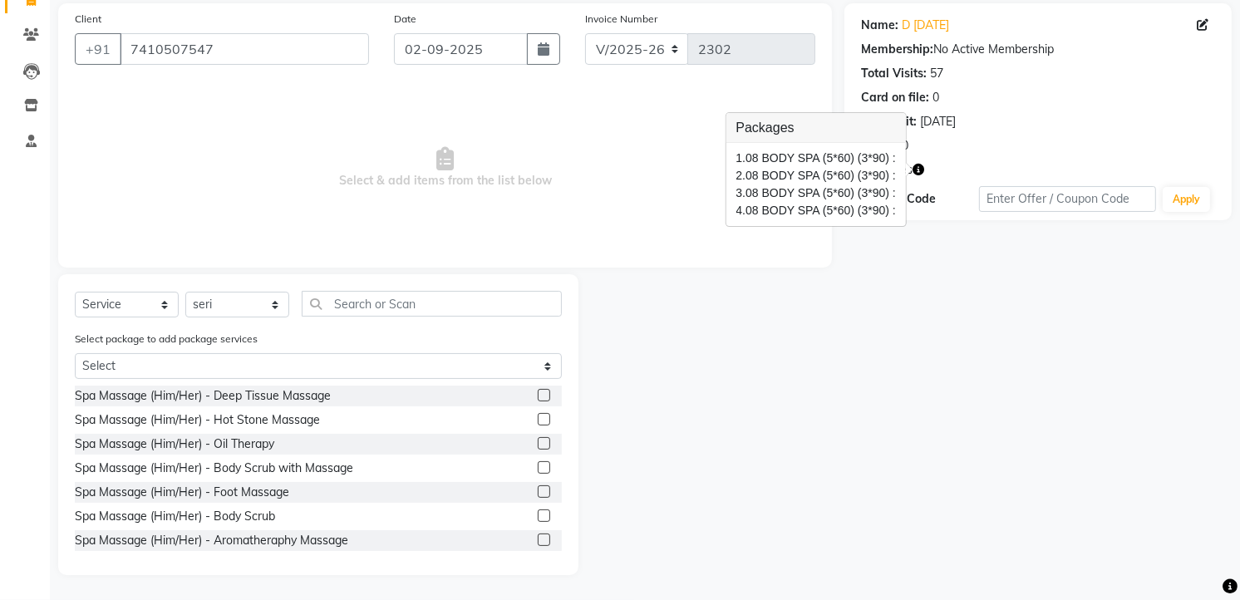
click at [649, 175] on span "Select & add items from the list below" at bounding box center [445, 168] width 741 height 166
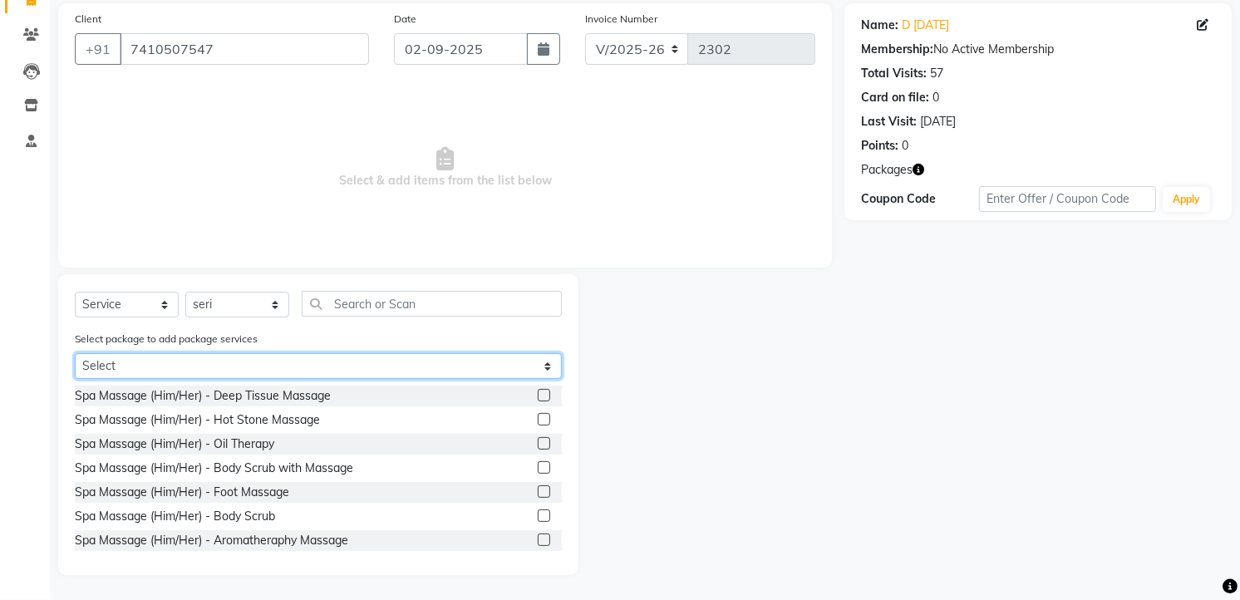
click at [554, 369] on select "Select 08 BODY SPA (5*60) (3*90) 08 BODY SPA (5*60) (3*90) 08 BODY SPA (5*60) (…" at bounding box center [318, 366] width 487 height 26
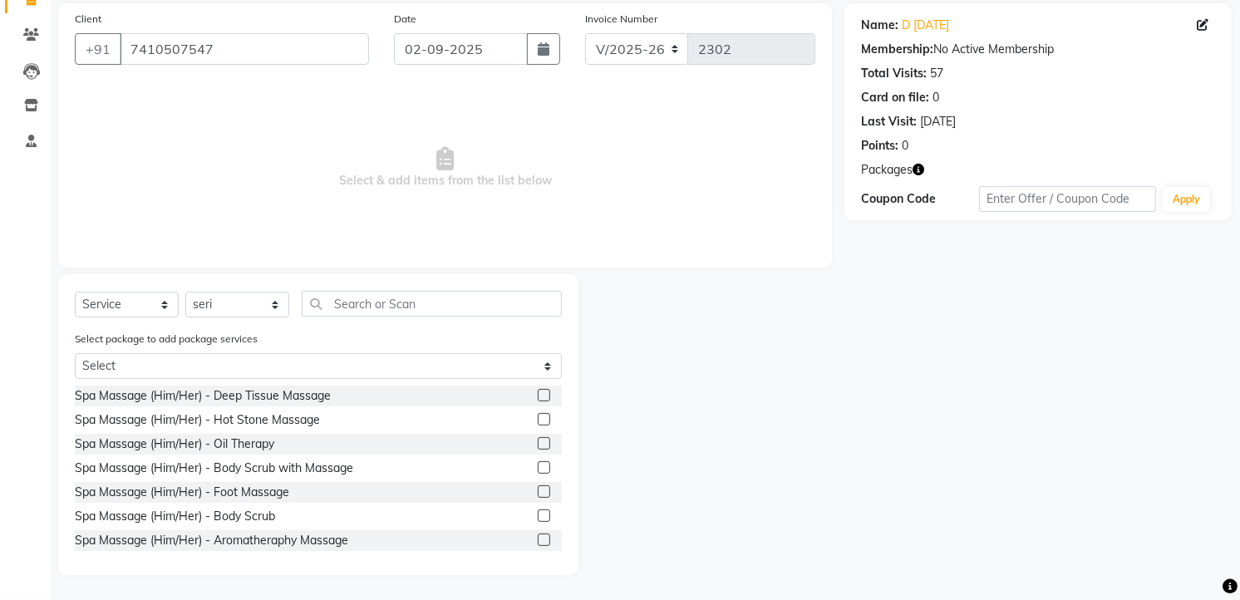
click at [916, 169] on icon "button" at bounding box center [919, 170] width 12 height 12
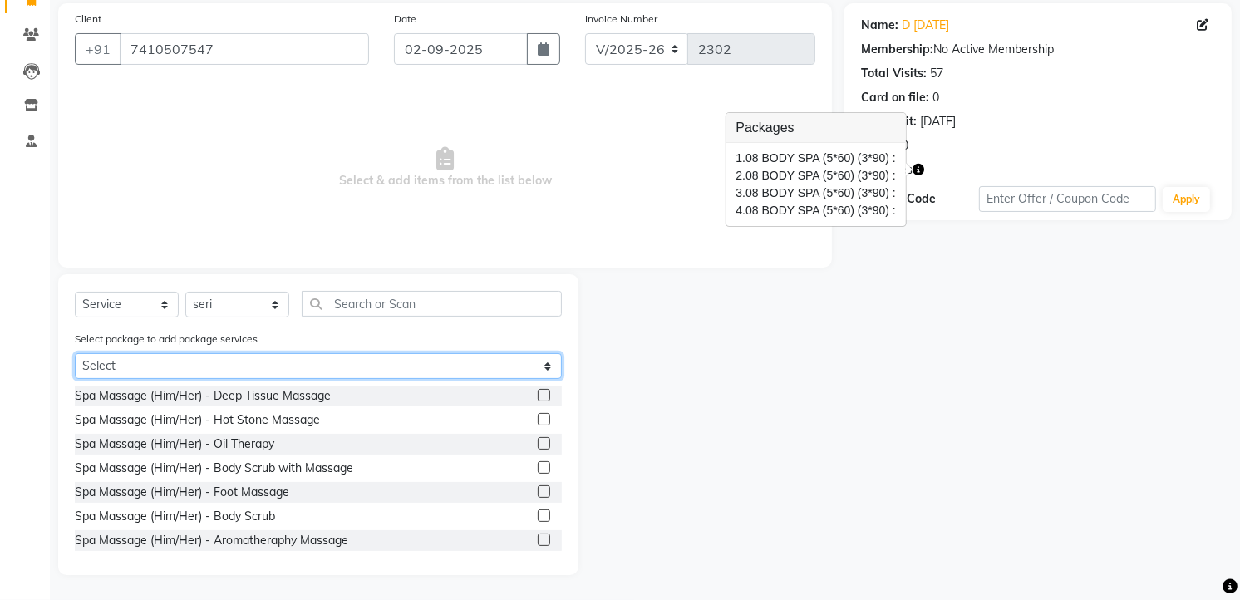
click at [530, 361] on select "Select 08 BODY SPA (5*60) (3*90) 08 BODY SPA (5*60) (3*90) 08 BODY SPA (5*60) (…" at bounding box center [318, 366] width 487 height 26
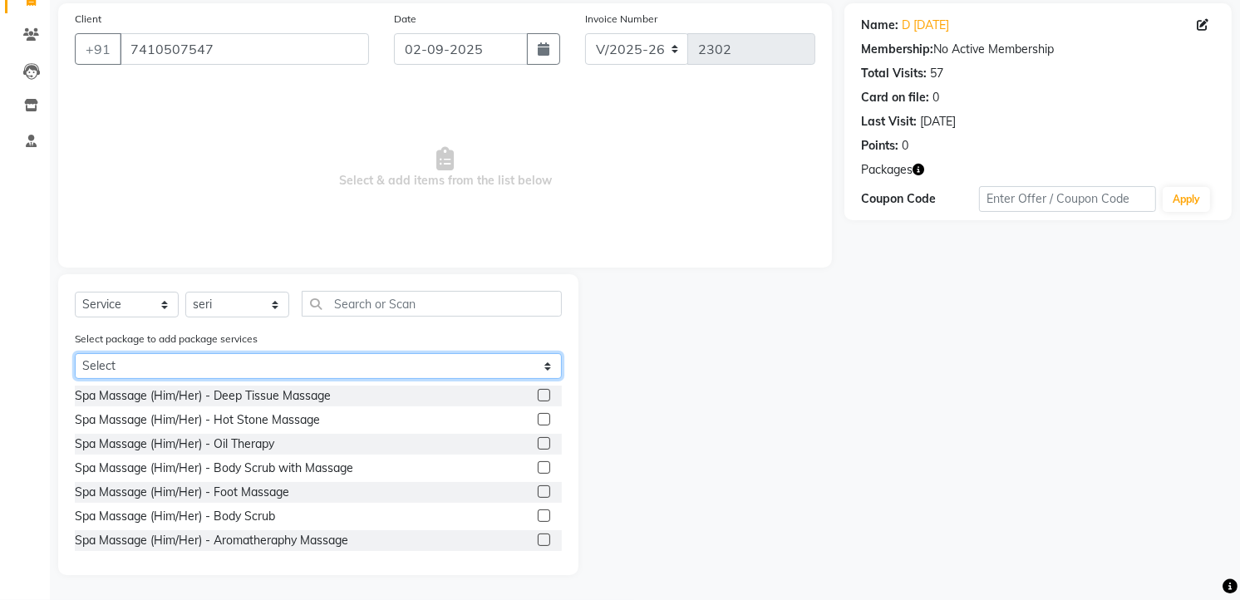
select select "1: Object"
click at [75, 379] on select "Select 08 BODY SPA (5*60) (3*90) 08 BODY SPA (5*60) (3*90) 08 BODY SPA (5*60) (…" at bounding box center [318, 366] width 487 height 26
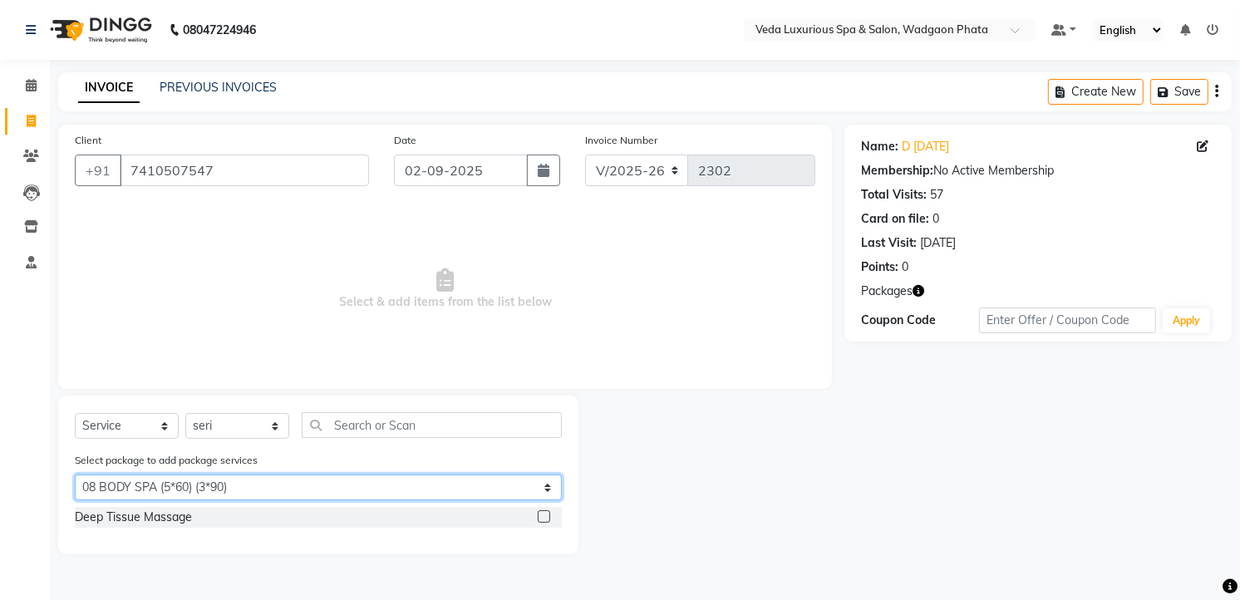
scroll to position [0, 0]
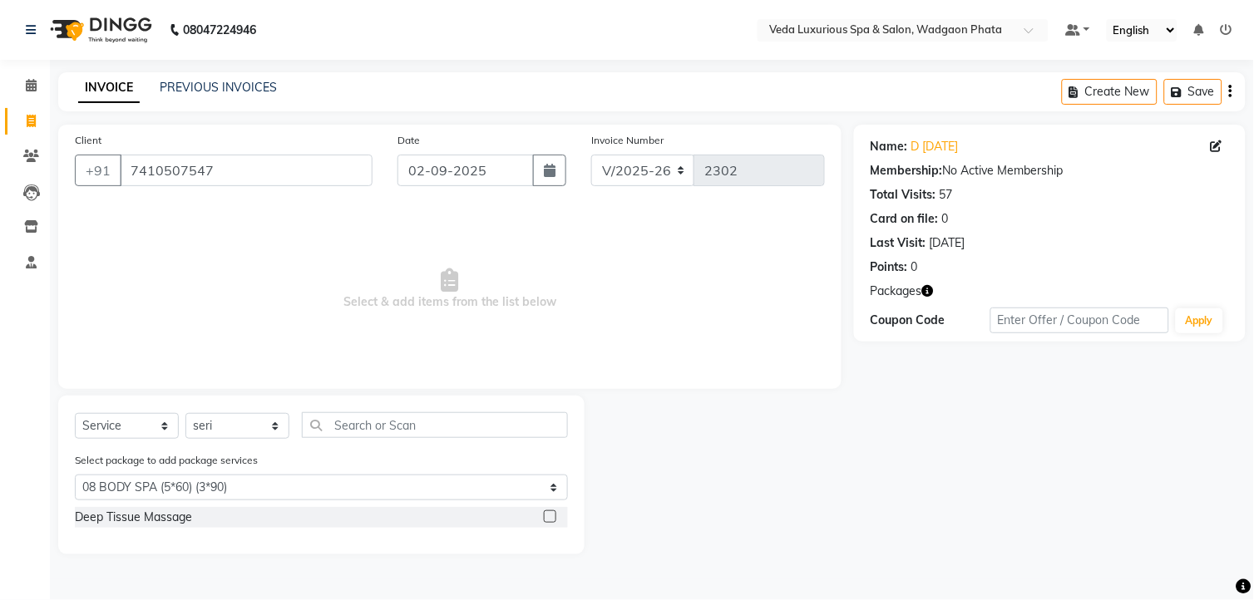
click at [552, 516] on label at bounding box center [550, 516] width 12 height 12
click at [552, 516] on input "checkbox" at bounding box center [549, 517] width 11 height 11
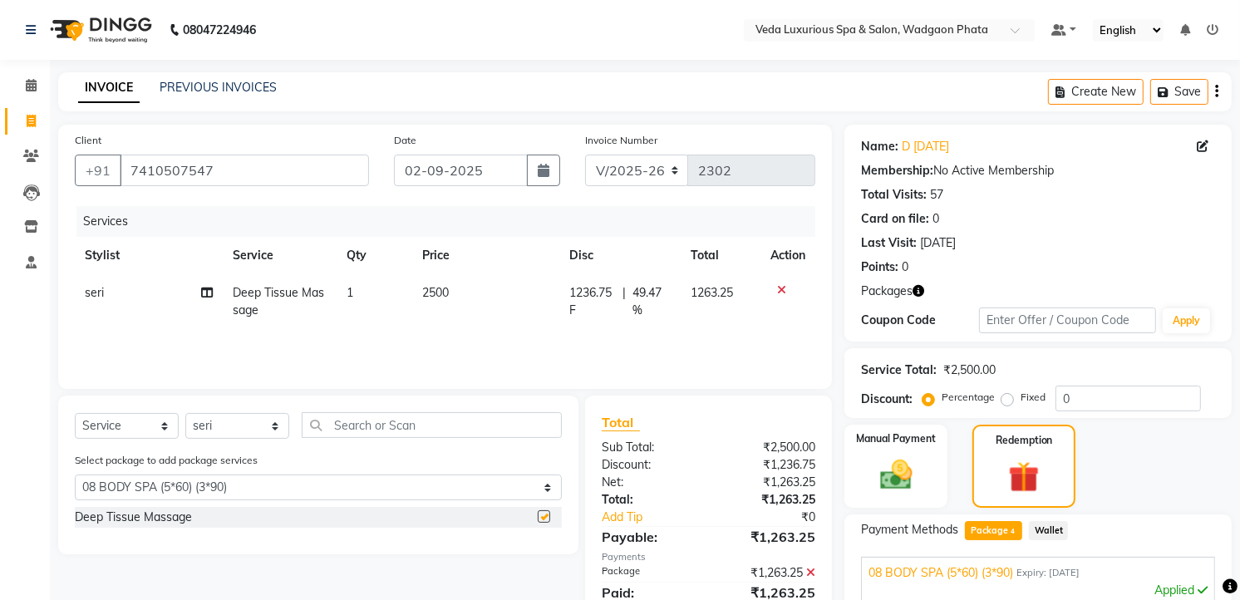
checkbox input "false"
click at [436, 295] on span "2500" at bounding box center [435, 292] width 27 height 15
select select "70836"
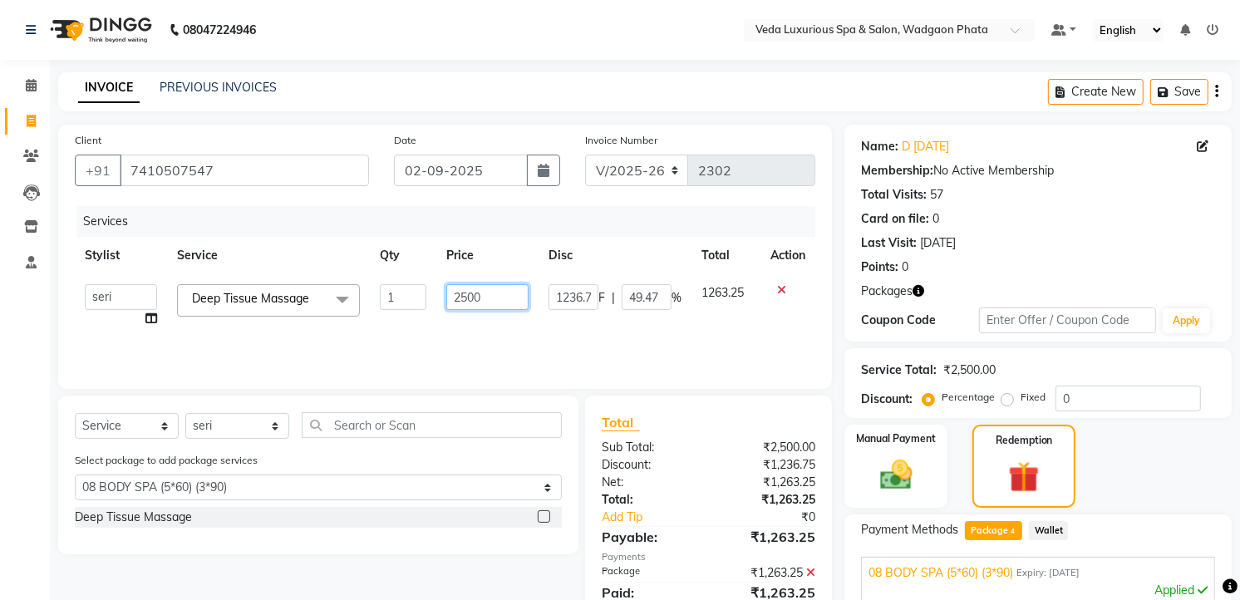
click at [456, 296] on input "2500" at bounding box center [487, 297] width 82 height 26
click at [508, 300] on input "2500" at bounding box center [487, 297] width 82 height 26
type input "2"
type input "3750"
click at [577, 329] on div "Services Stylist Service Qty Price Disc Total Action [PERSON_NAME] GOLU [PERSON…" at bounding box center [445, 289] width 741 height 166
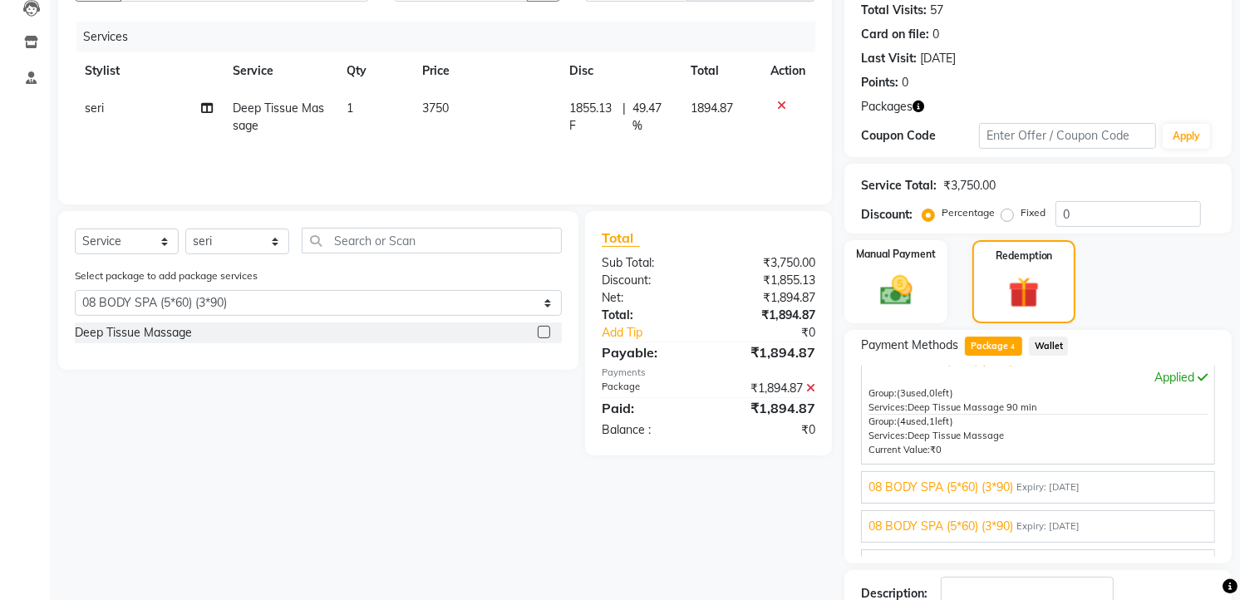
scroll to position [53, 0]
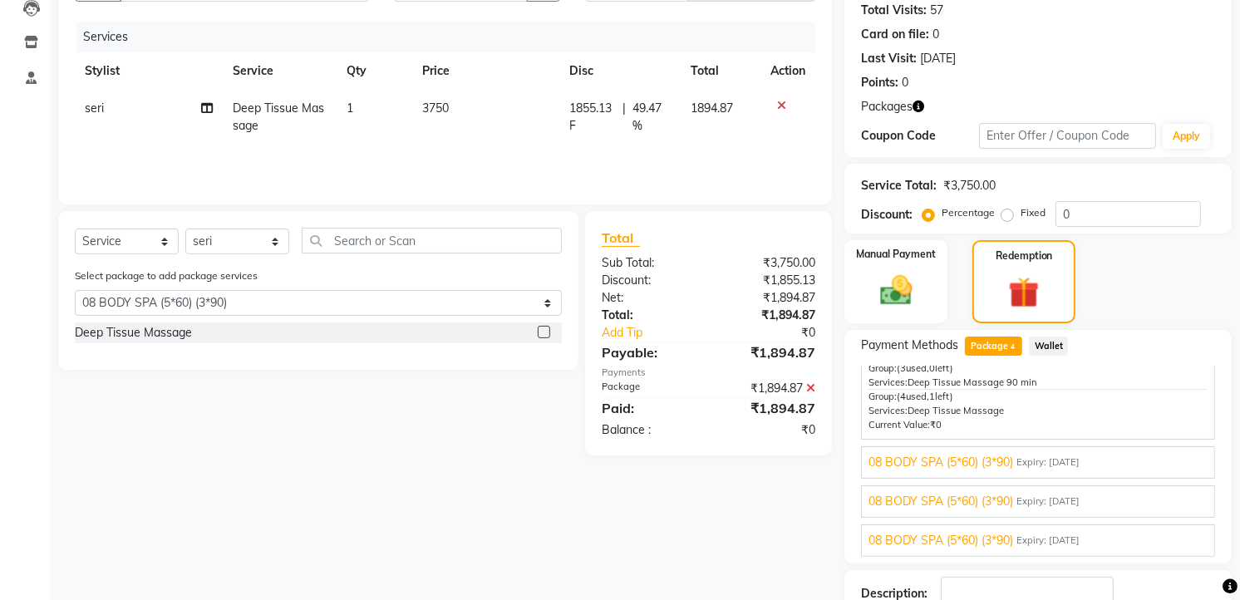
click at [961, 463] on span "08 BODY SPA (5*60) (3*90)" at bounding box center [941, 462] width 145 height 17
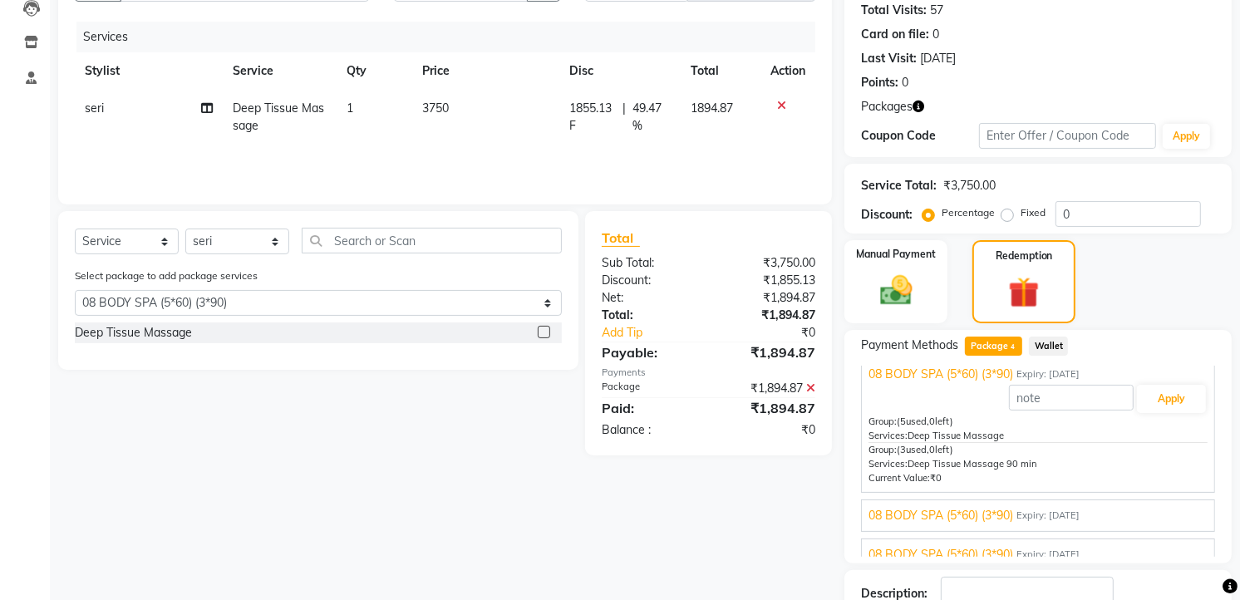
scroll to position [67, 0]
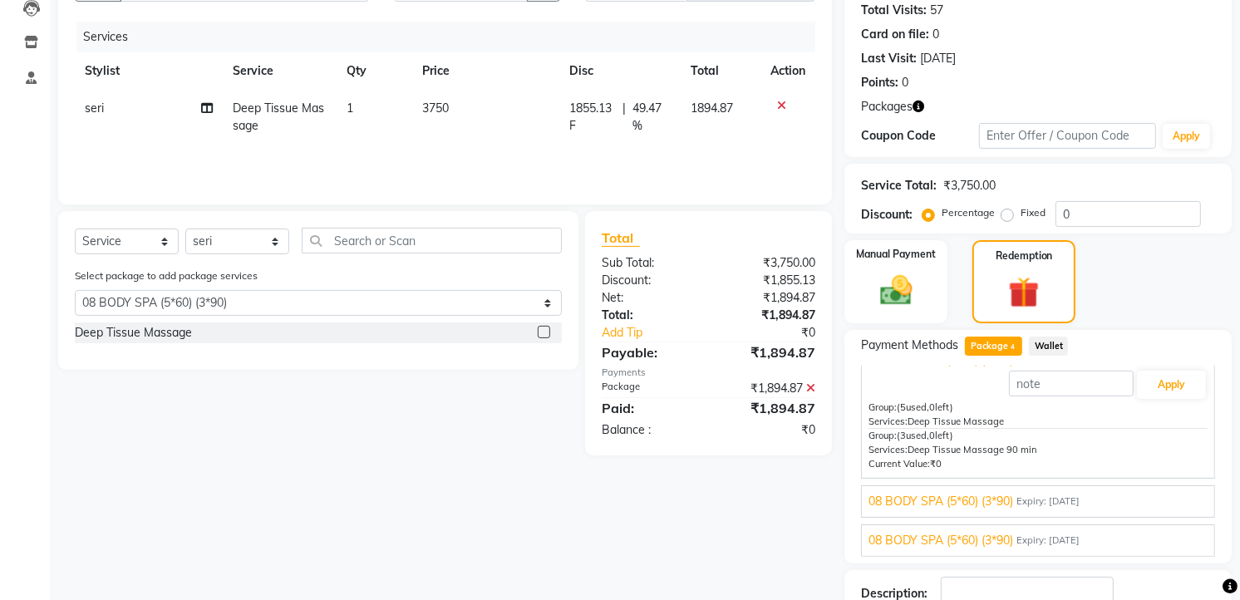
click at [969, 496] on span "08 BODY SPA (5*60) (3*90)" at bounding box center [941, 501] width 145 height 17
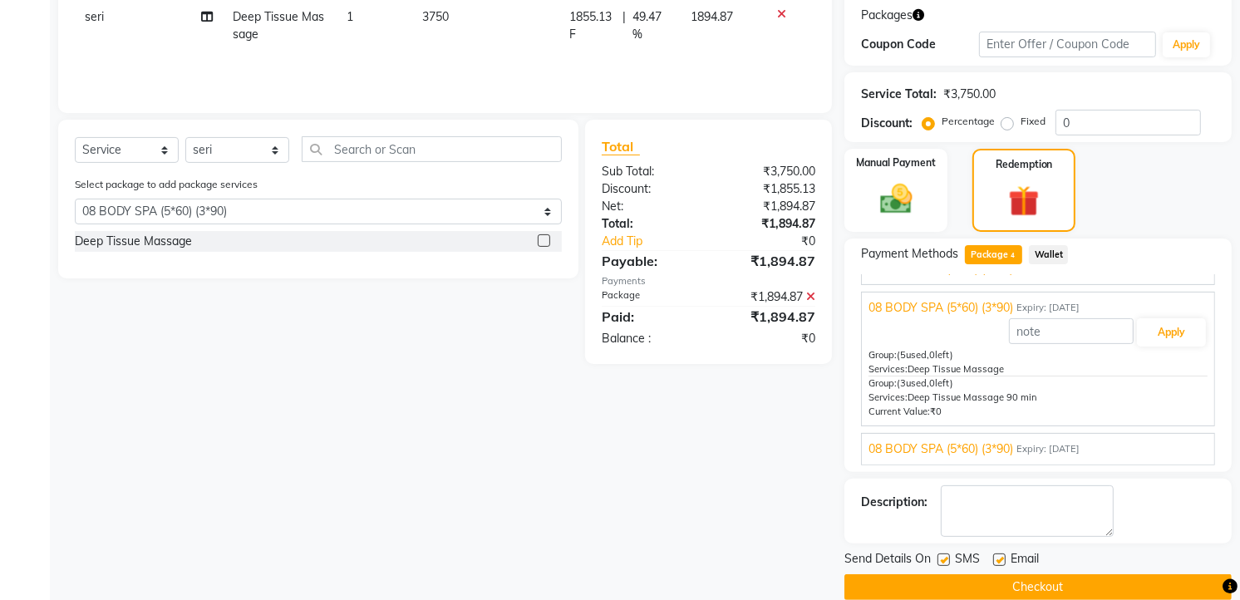
scroll to position [277, 0]
click at [969, 446] on span "08 BODY SPA (5*60) (3*90)" at bounding box center [941, 448] width 145 height 17
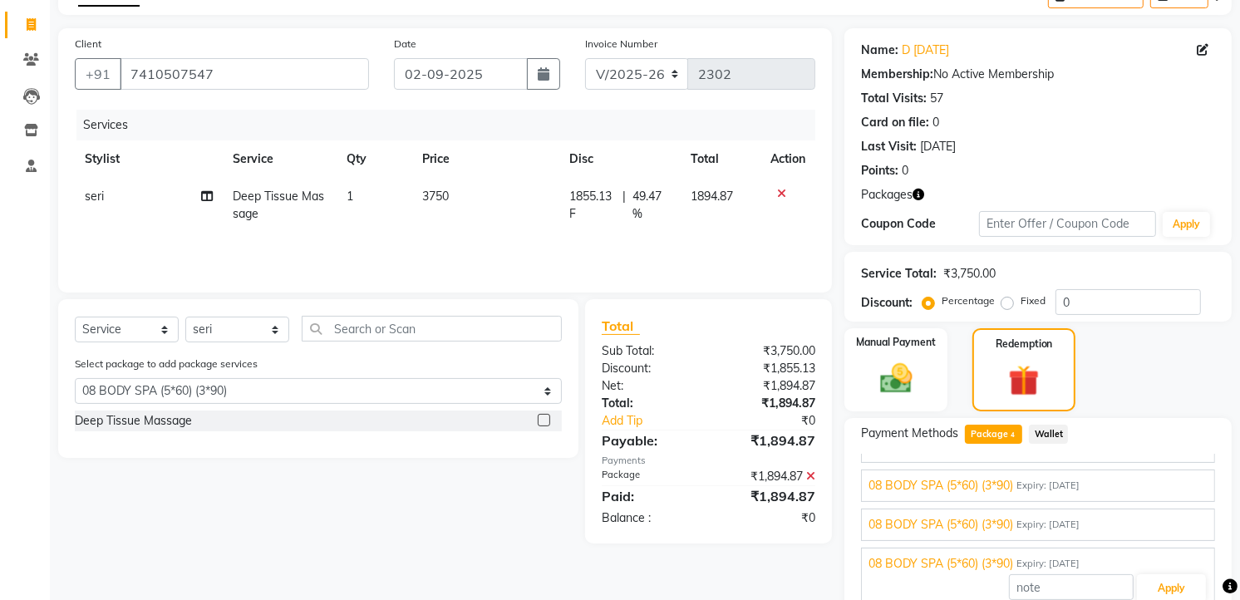
scroll to position [92, 0]
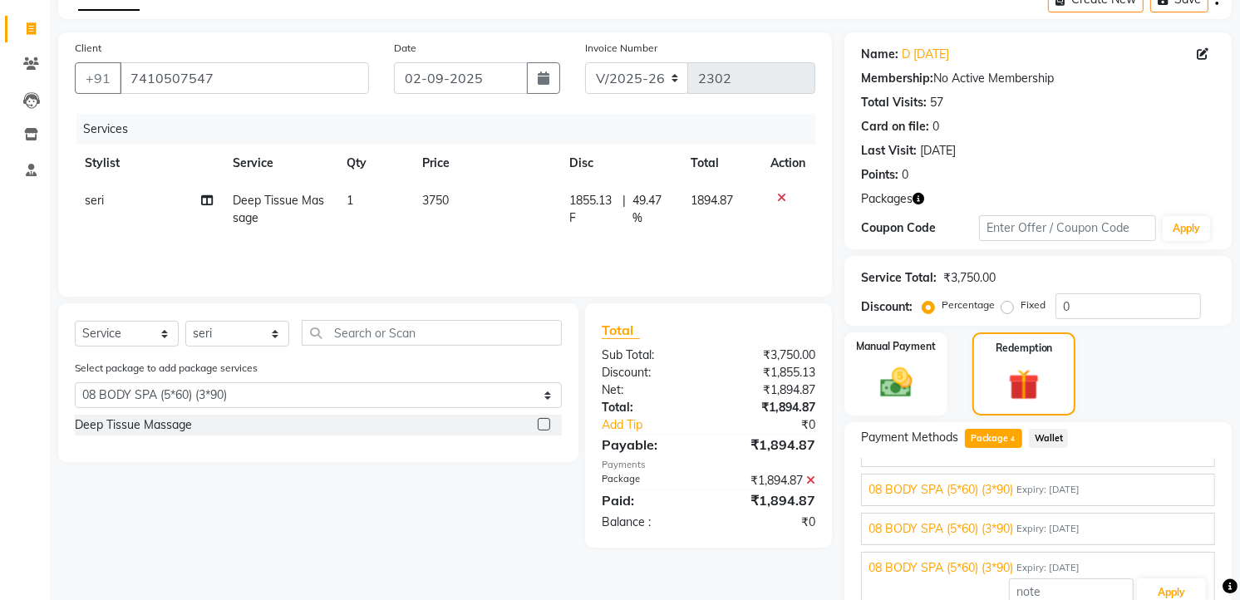
click at [783, 197] on icon at bounding box center [781, 198] width 9 height 12
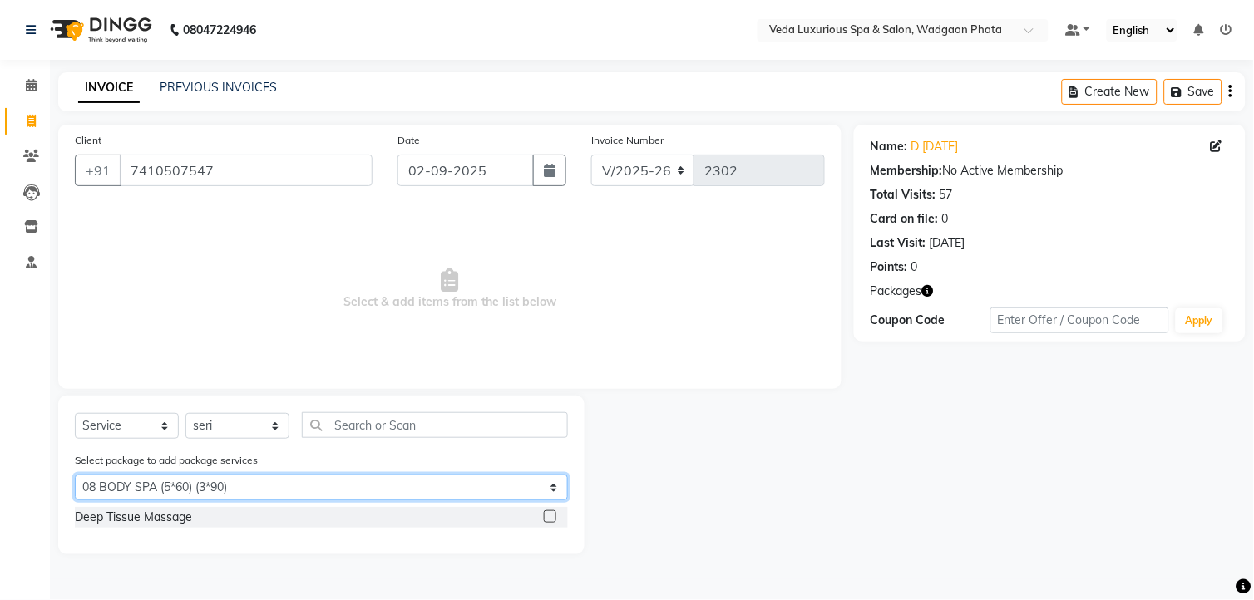
click at [246, 481] on select "Select 08 BODY SPA (5*60) (3*90) 08 BODY SPA (5*60) (3*90) 08 BODY SPA (5*60) (…" at bounding box center [321, 488] width 493 height 26
click at [75, 475] on select "Select 08 BODY SPA (5*60) (3*90) 08 BODY SPA (5*60) (3*90) 08 BODY SPA (5*60) (…" at bounding box center [321, 488] width 493 height 26
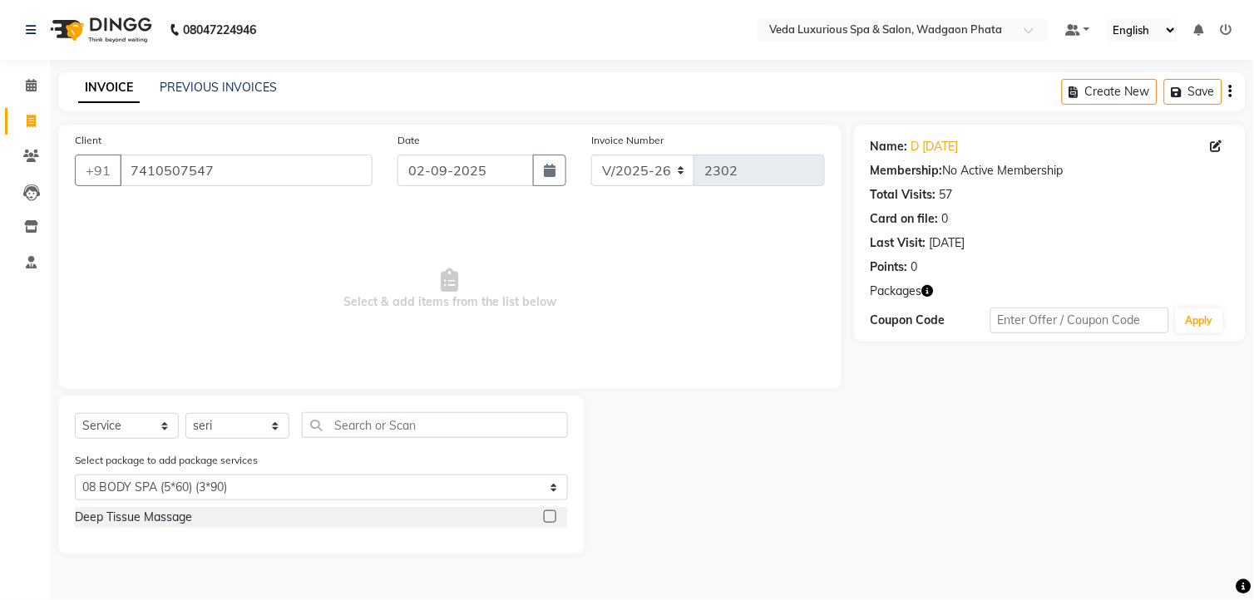
click at [551, 518] on label at bounding box center [550, 516] width 12 height 12
click at [551, 518] on input "checkbox" at bounding box center [549, 517] width 11 height 11
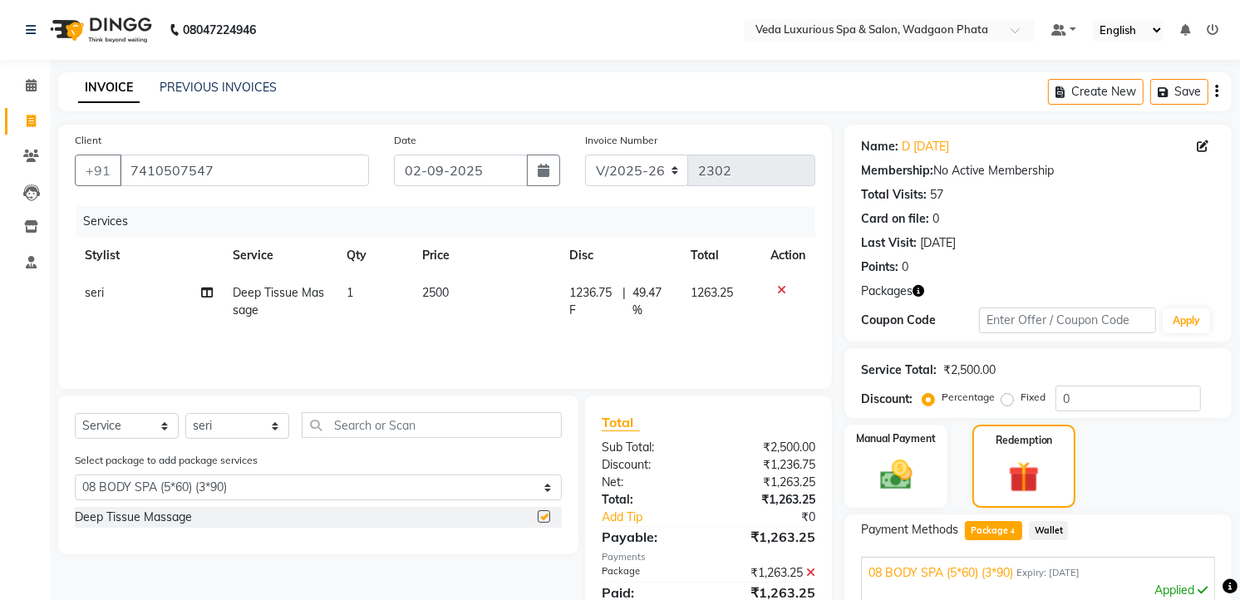
checkbox input "false"
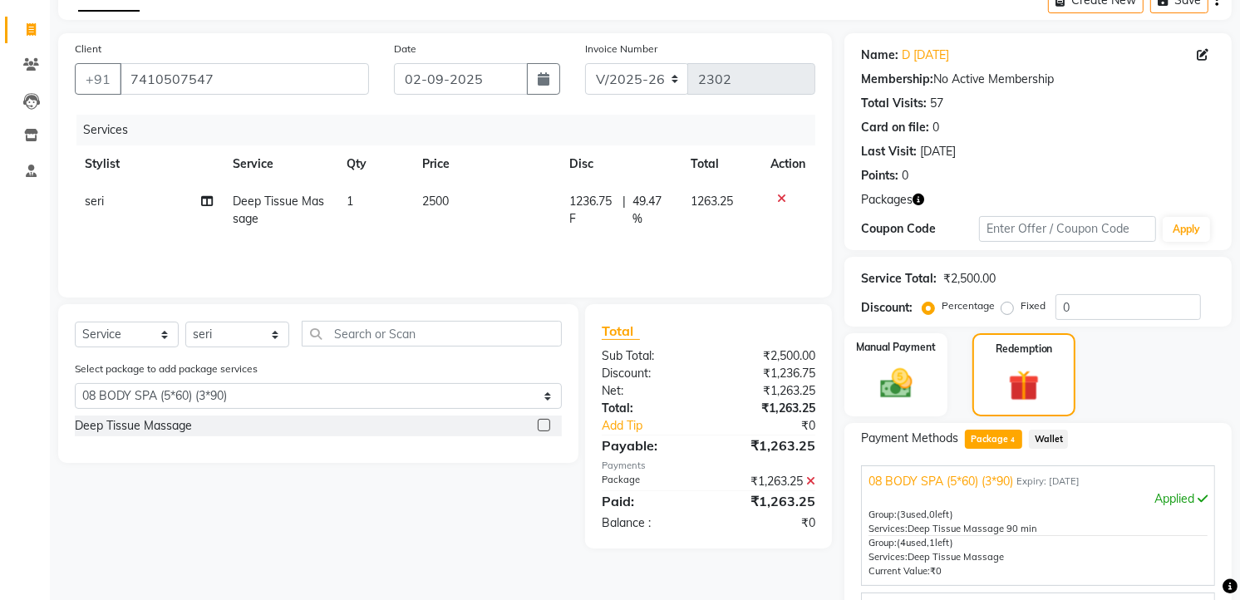
scroll to position [92, 0]
click at [783, 198] on icon at bounding box center [781, 198] width 9 height 12
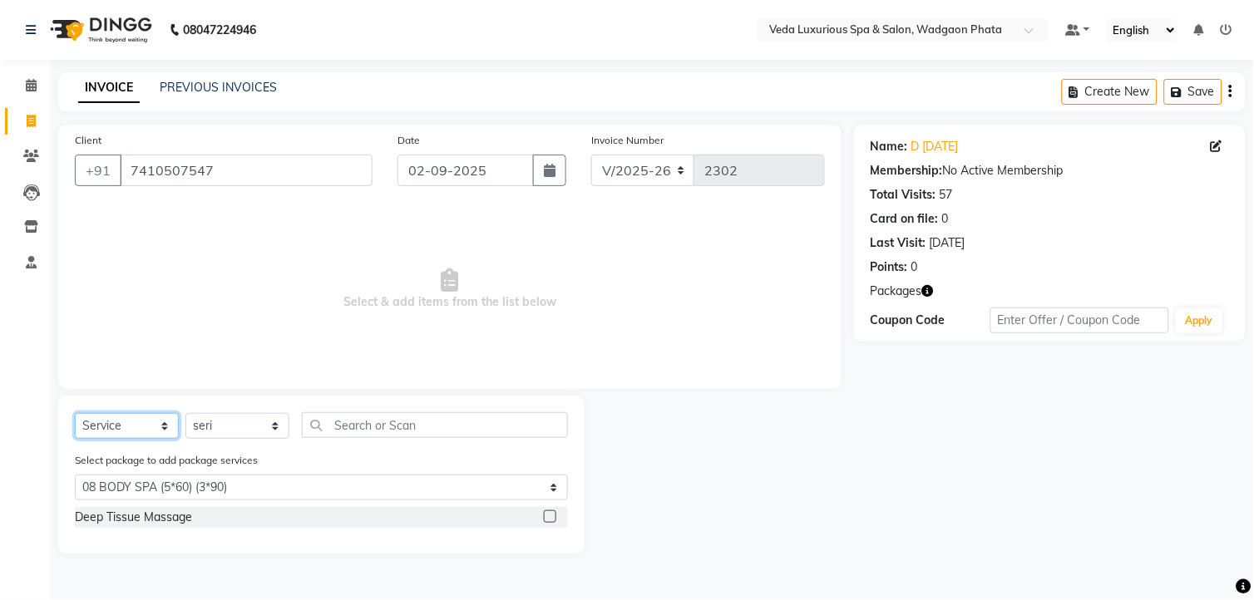
click at [167, 427] on select "Select Service Product Membership Package Voucher Prepaid Gift Card" at bounding box center [127, 426] width 104 height 26
select select "package"
click at [75, 414] on select "Select Service Product Membership Package Voucher Prepaid Gift Card" at bounding box center [127, 426] width 104 height 26
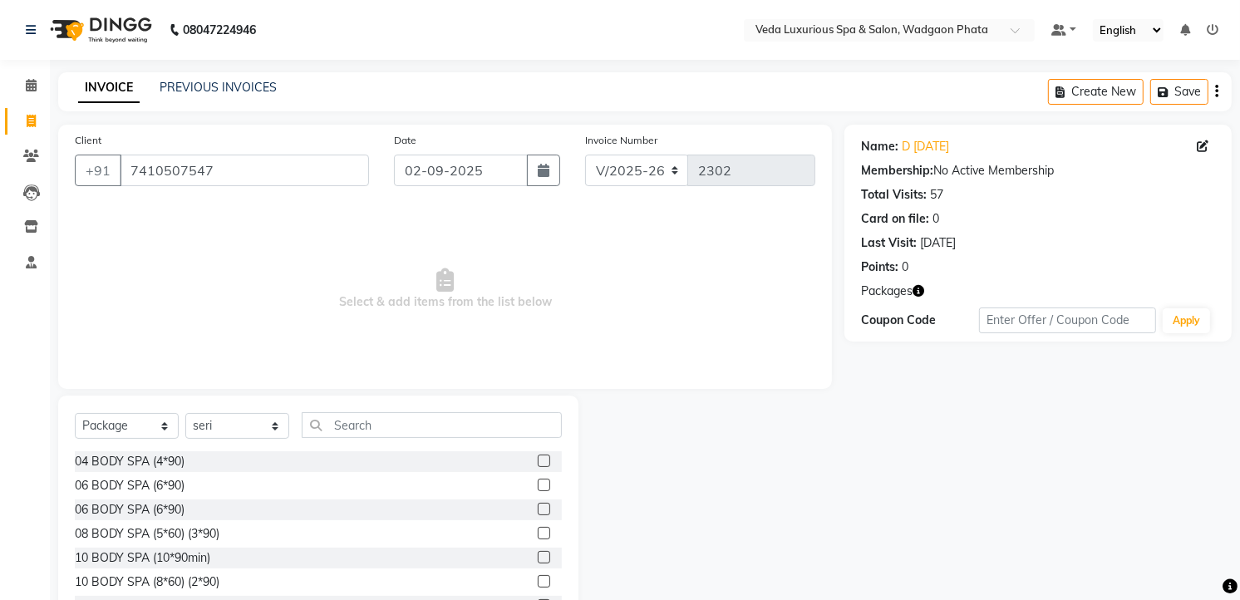
click at [538, 509] on label at bounding box center [544, 509] width 12 height 12
click at [538, 509] on input "checkbox" at bounding box center [543, 510] width 11 height 11
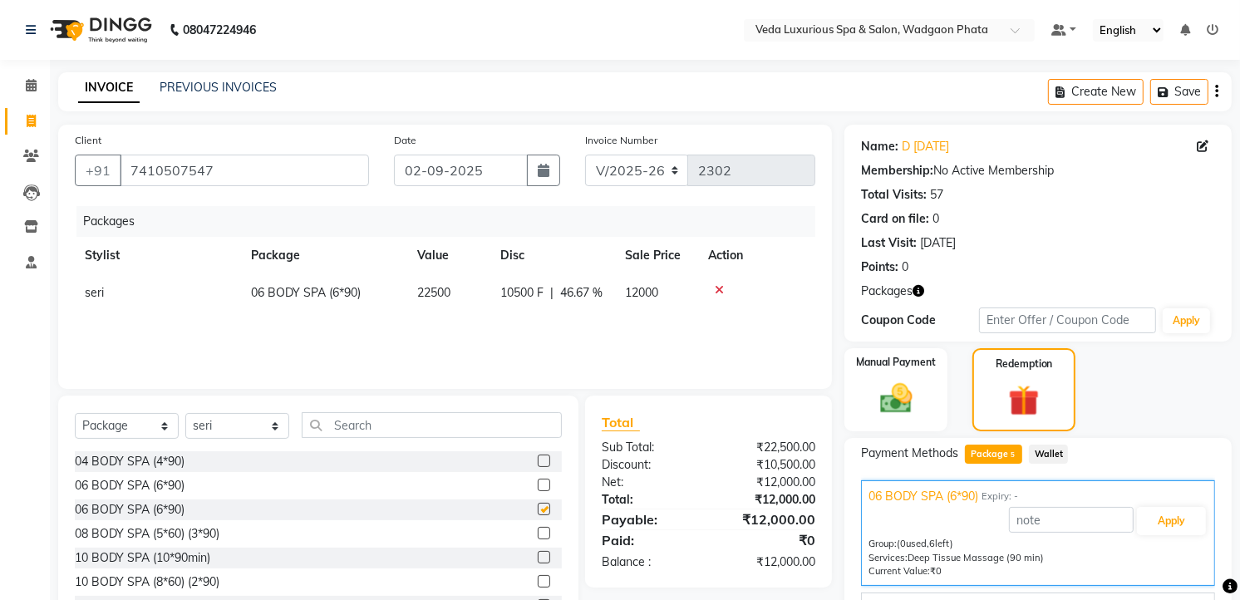
checkbox input "false"
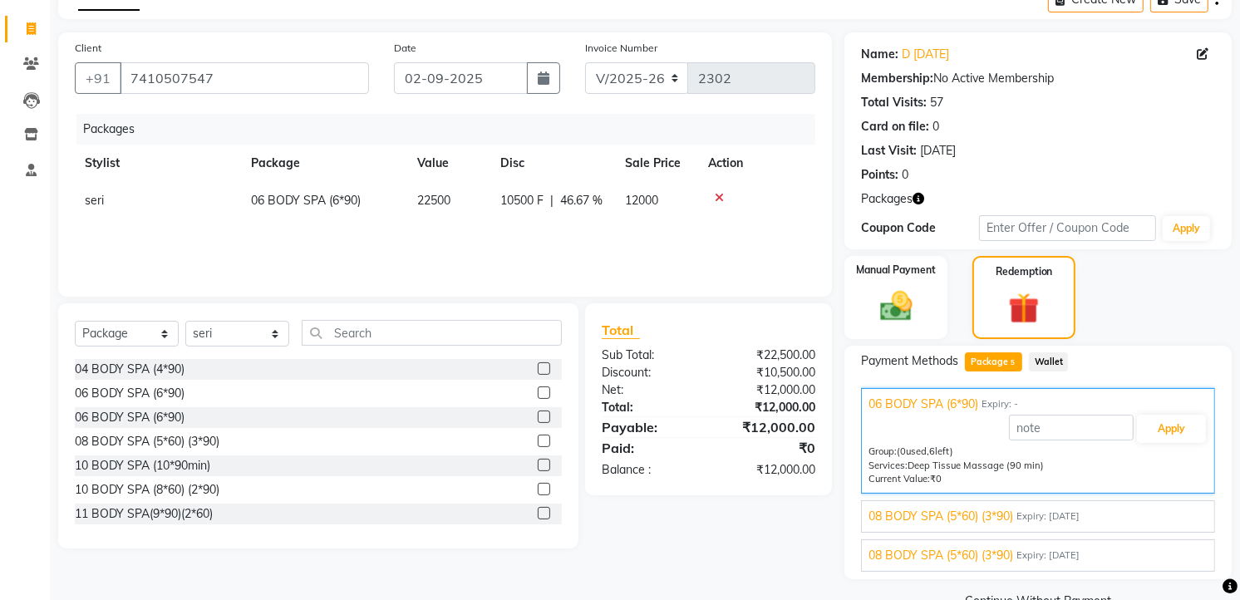
click at [718, 194] on icon at bounding box center [719, 198] width 9 height 12
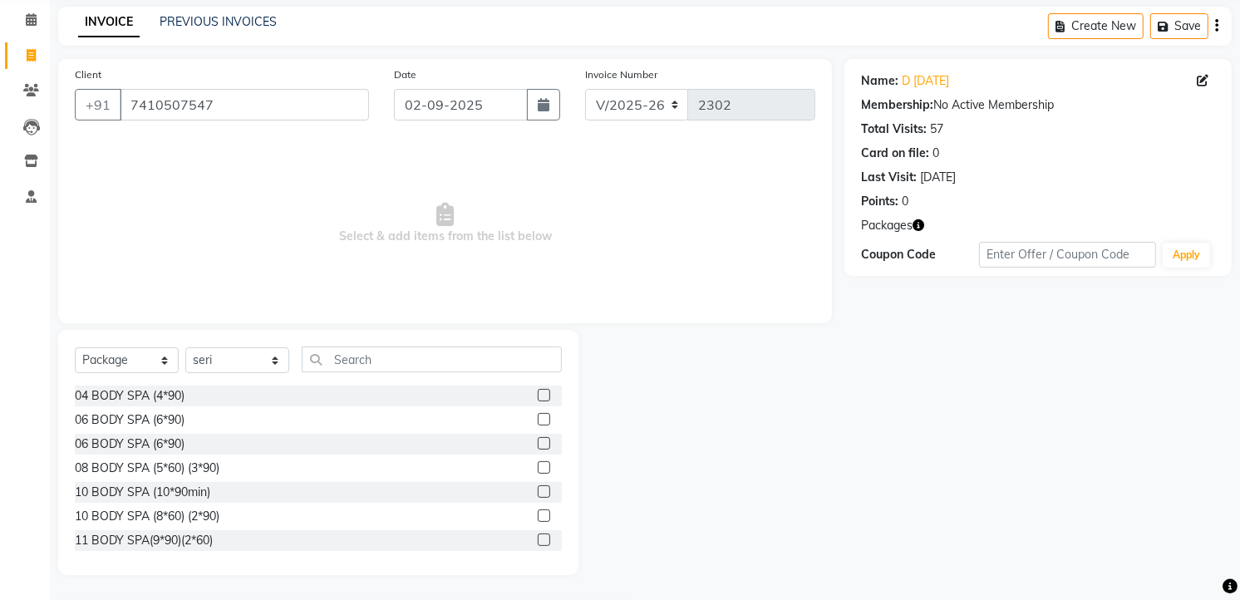
scroll to position [65, 0]
click at [538, 464] on label at bounding box center [544, 468] width 12 height 12
click at [538, 464] on input "checkbox" at bounding box center [543, 469] width 11 height 11
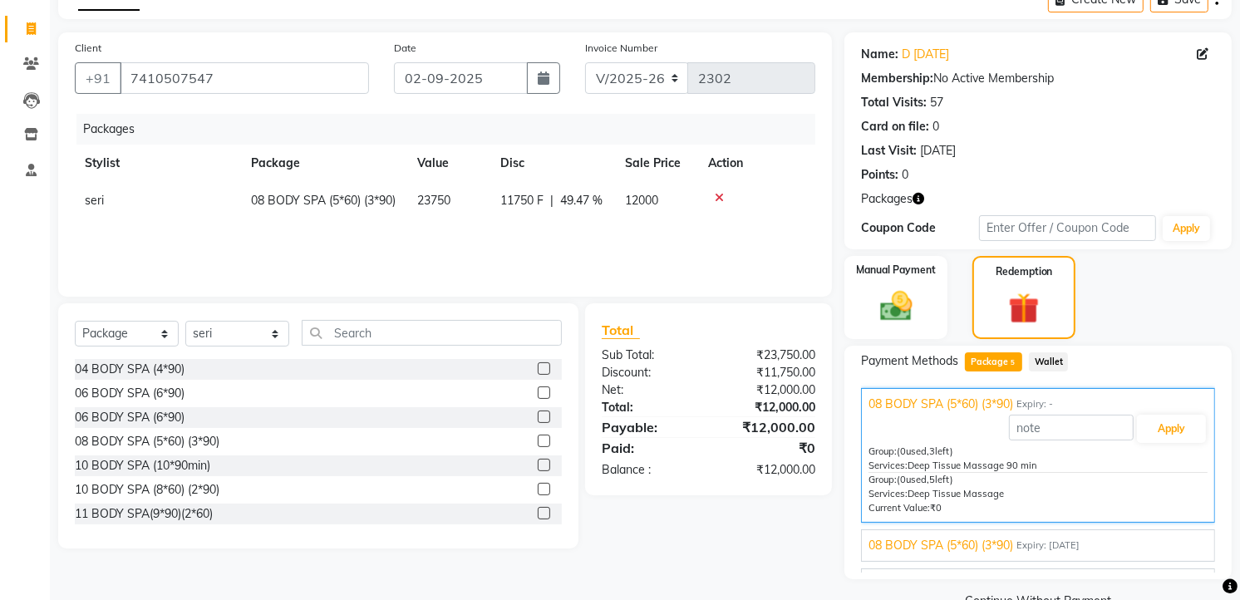
checkbox input "false"
click at [720, 194] on icon at bounding box center [719, 198] width 9 height 12
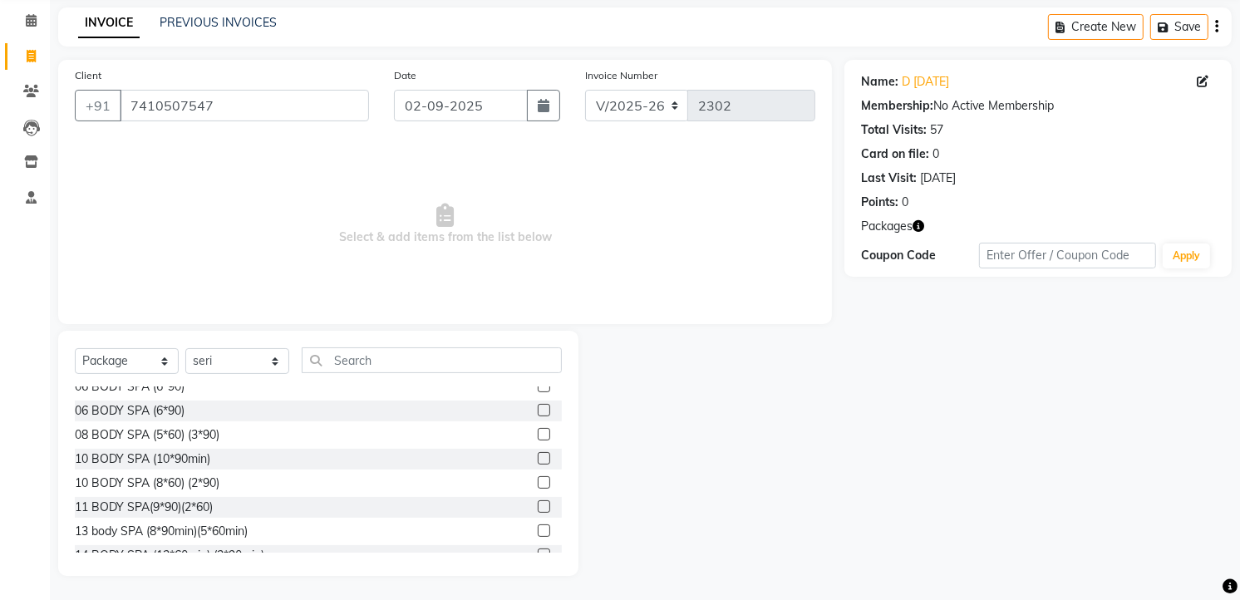
scroll to position [0, 0]
